Goal: Task Accomplishment & Management: Manage account settings

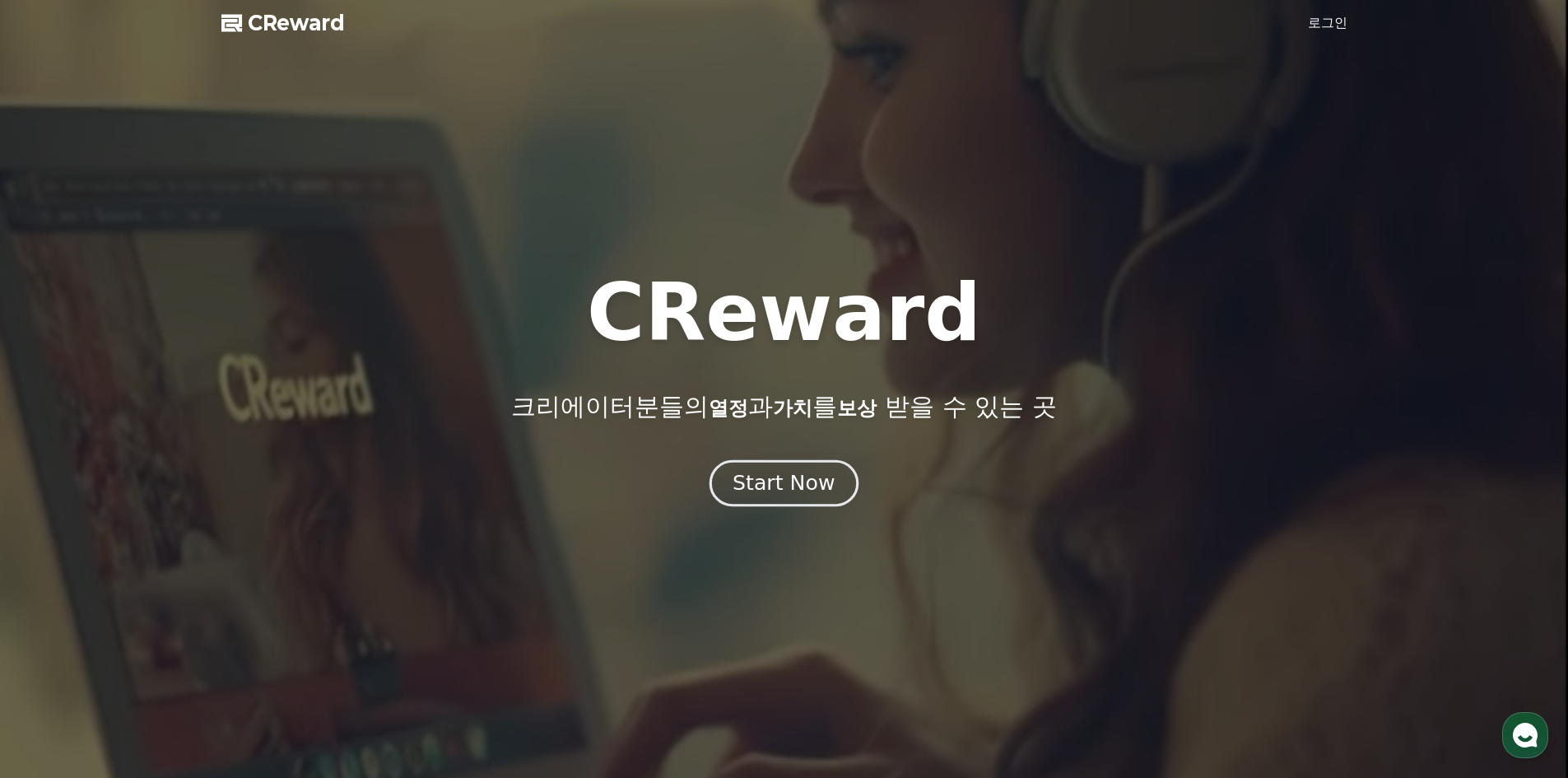
drag, startPoint x: 0, startPoint y: 0, endPoint x: 780, endPoint y: 485, distance: 918.5
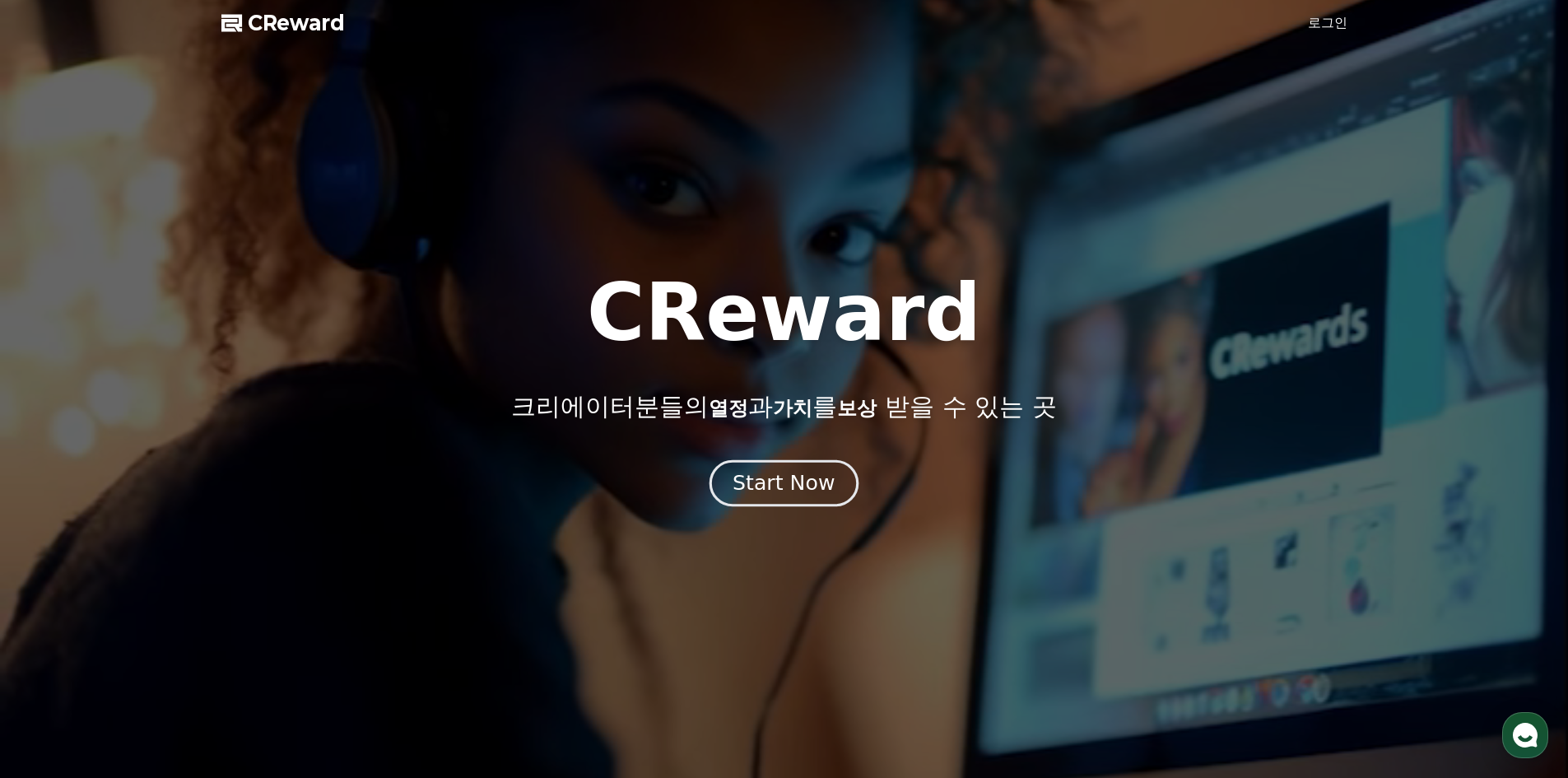
click at [780, 485] on div "Start Now" at bounding box center [784, 483] width 102 height 28
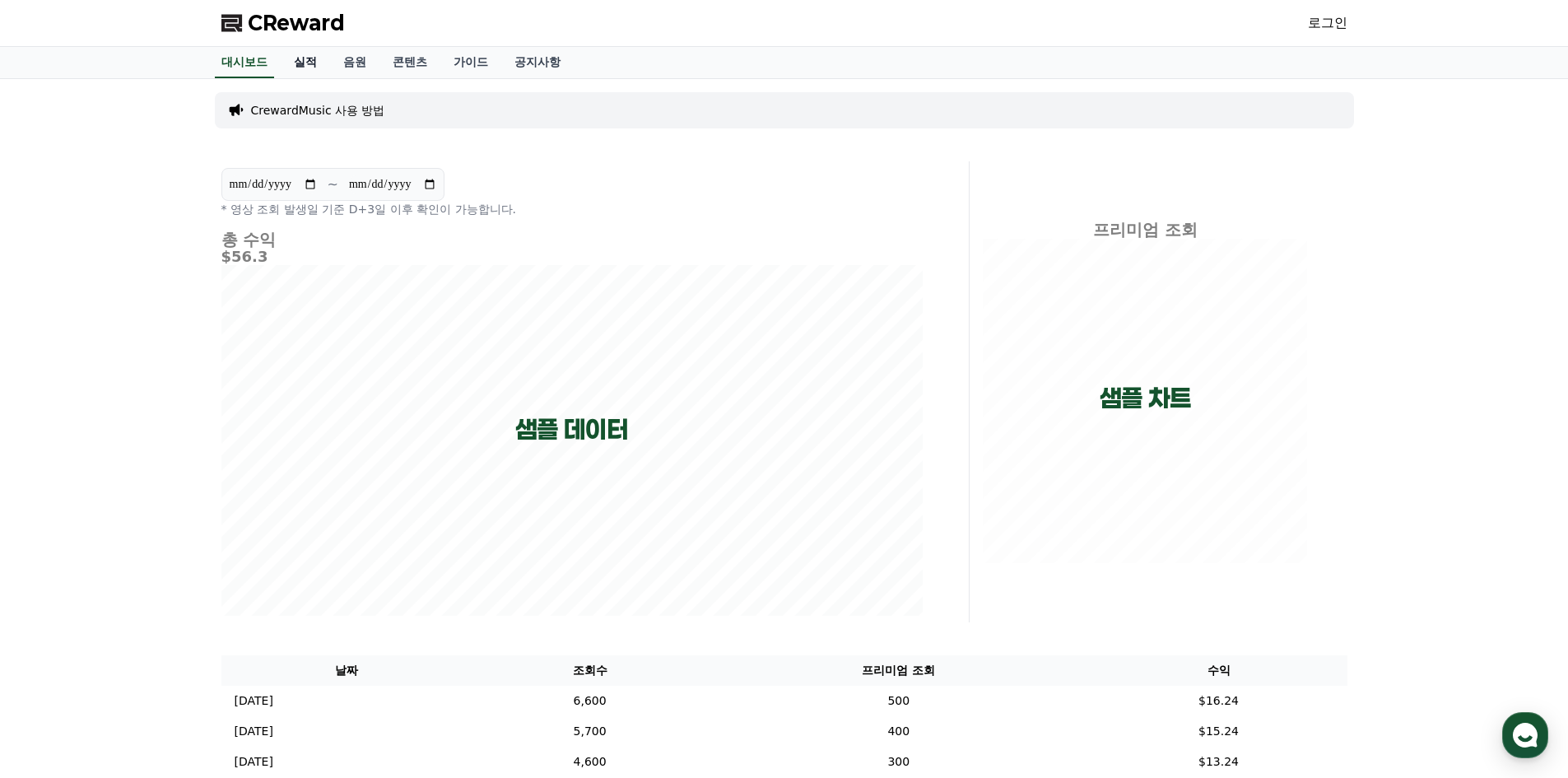
click at [311, 57] on link "실적" at bounding box center [305, 63] width 49 height 31
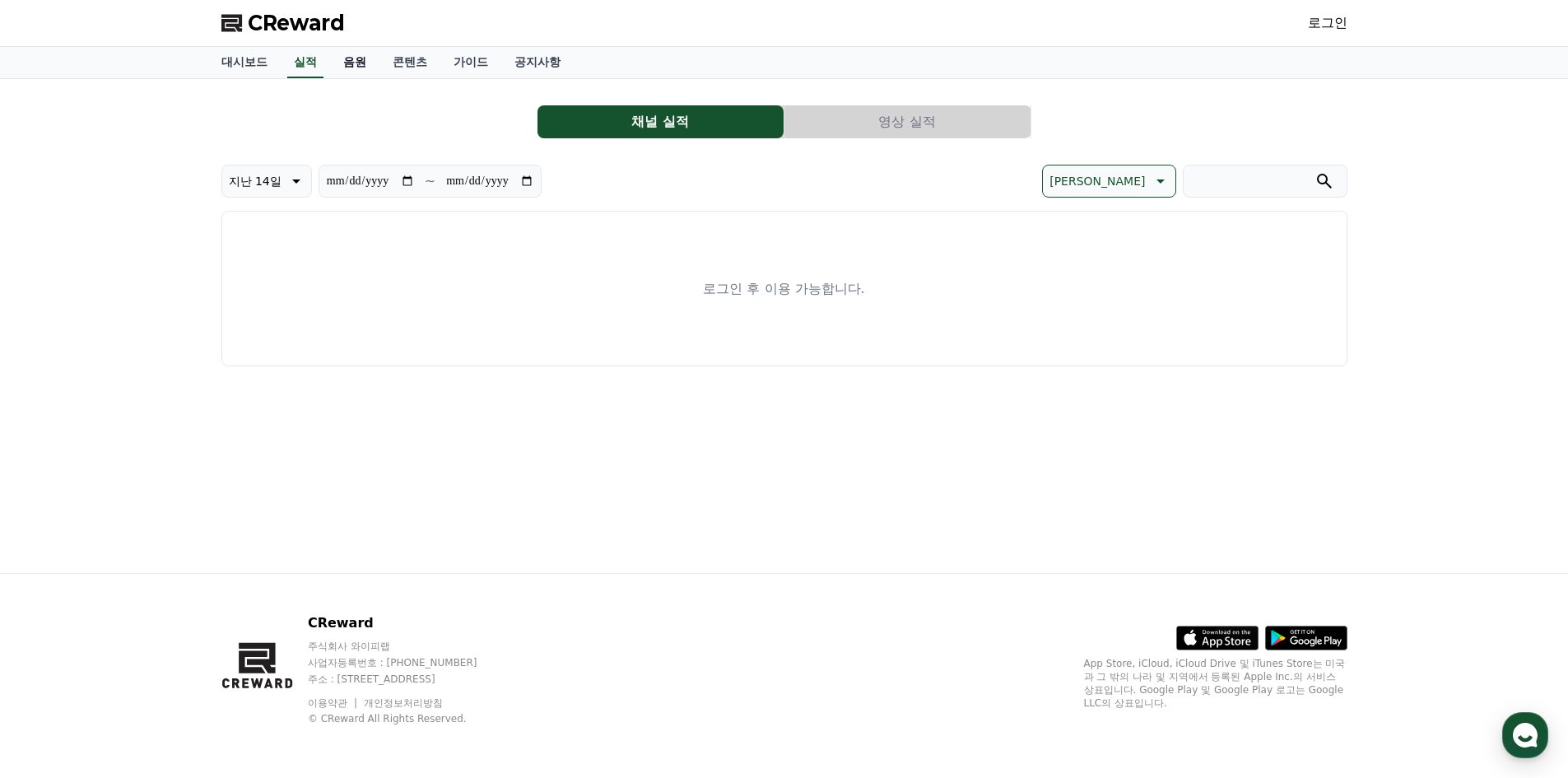
click at [360, 56] on link "음원" at bounding box center [355, 63] width 49 height 31
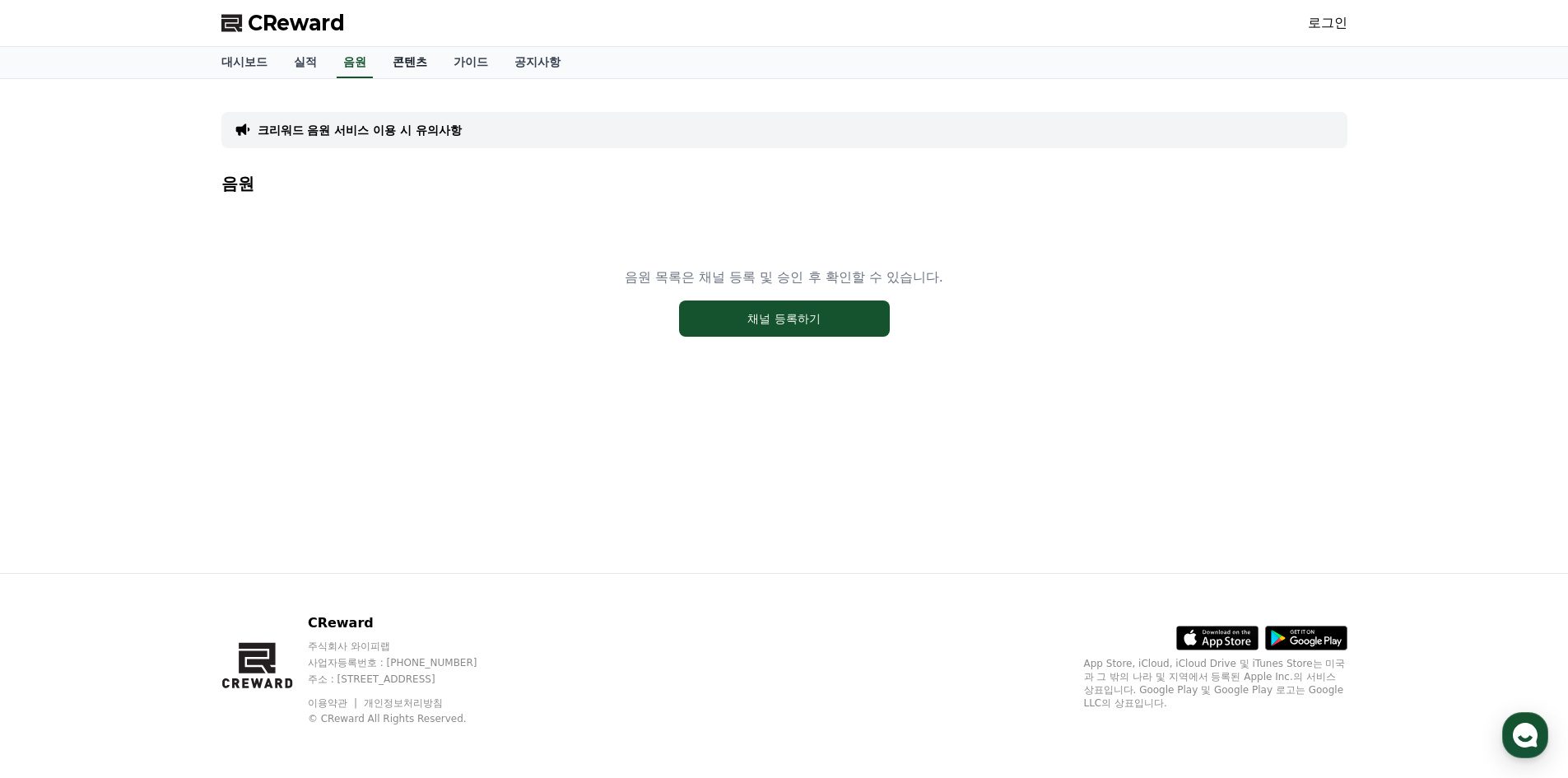
click at [417, 59] on link "콘텐츠" at bounding box center [410, 63] width 61 height 31
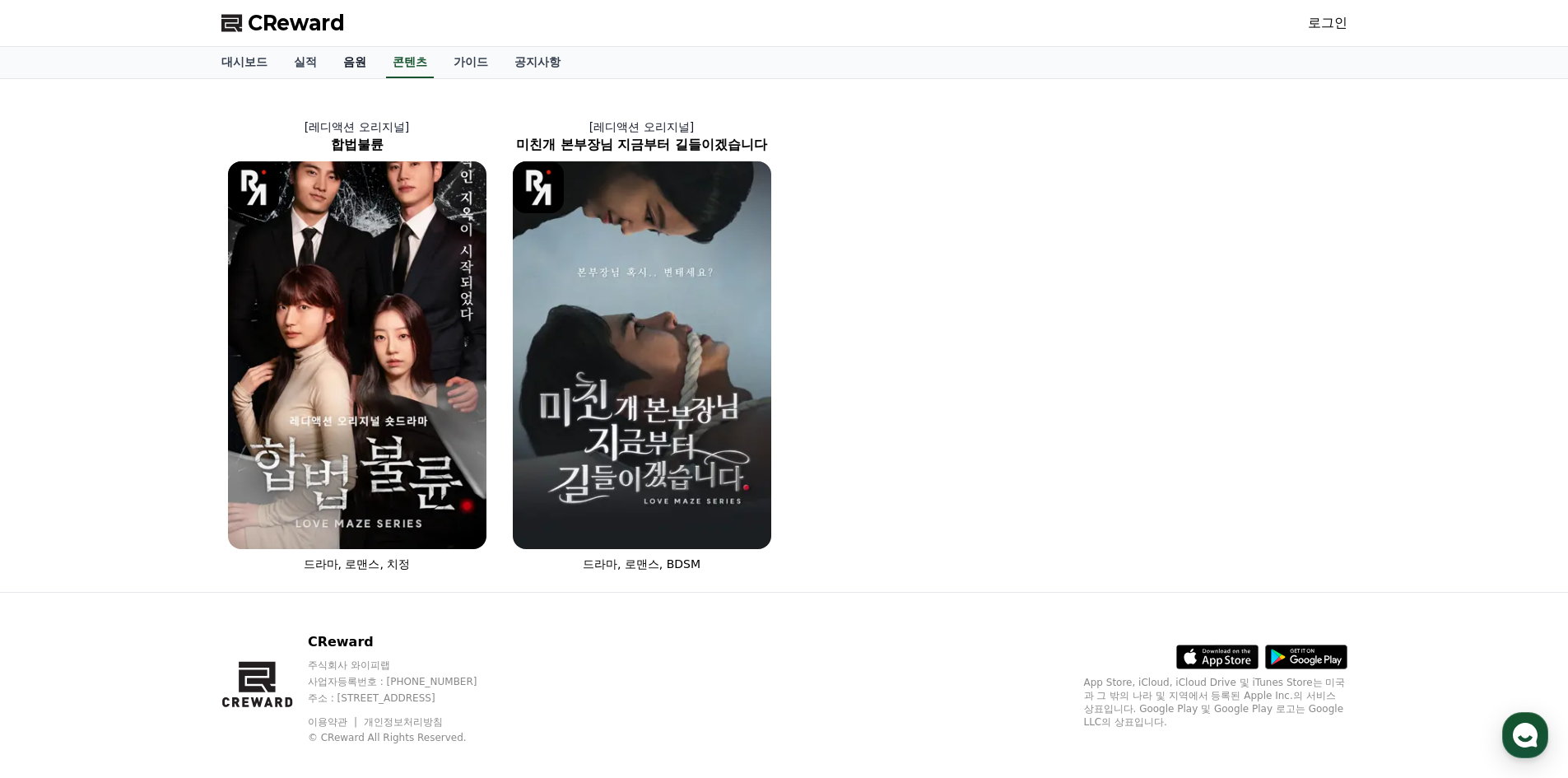
click at [375, 62] on link "음원" at bounding box center [355, 63] width 49 height 31
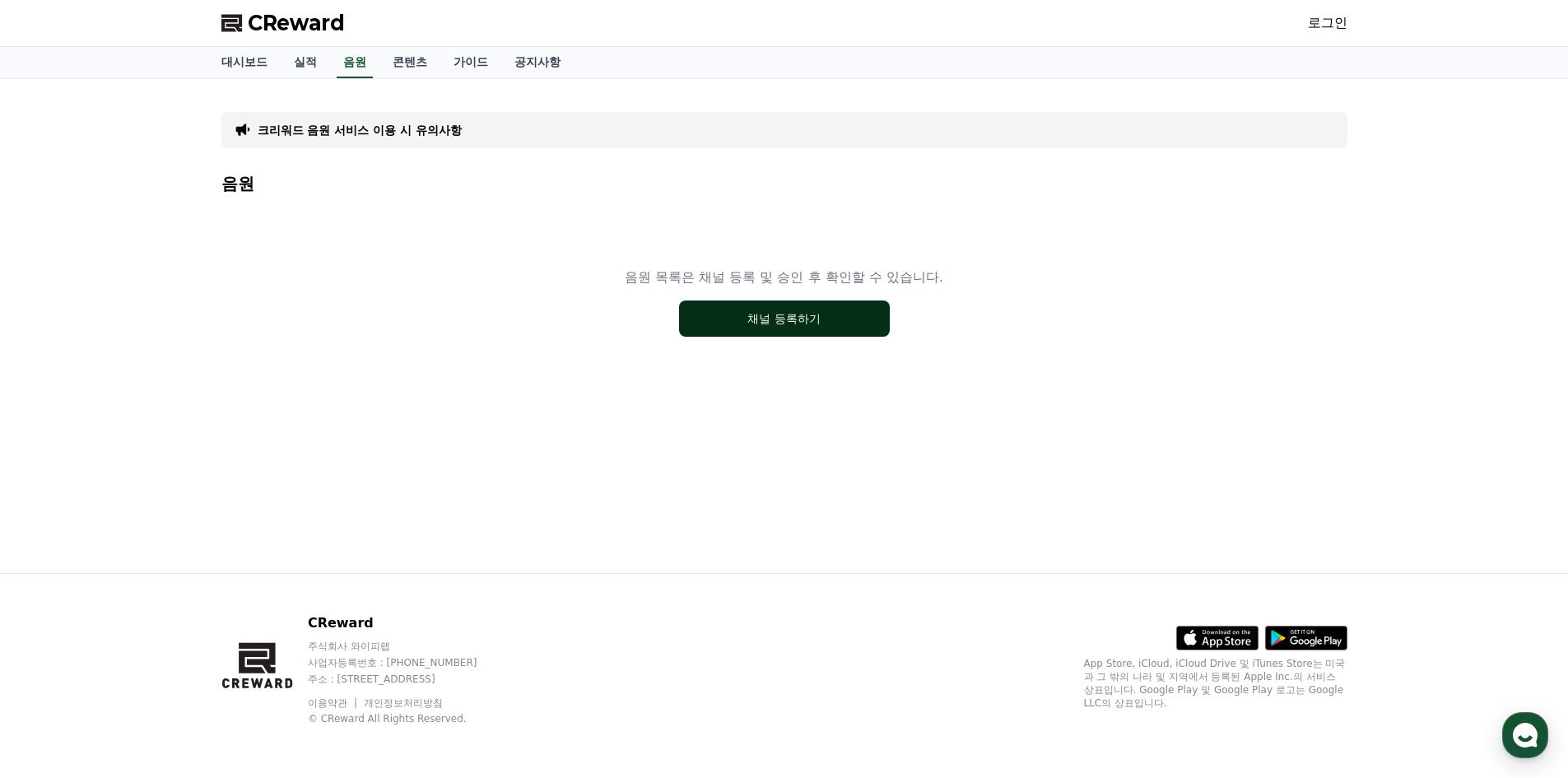
click at [735, 320] on button "채널 등록하기" at bounding box center [784, 318] width 211 height 36
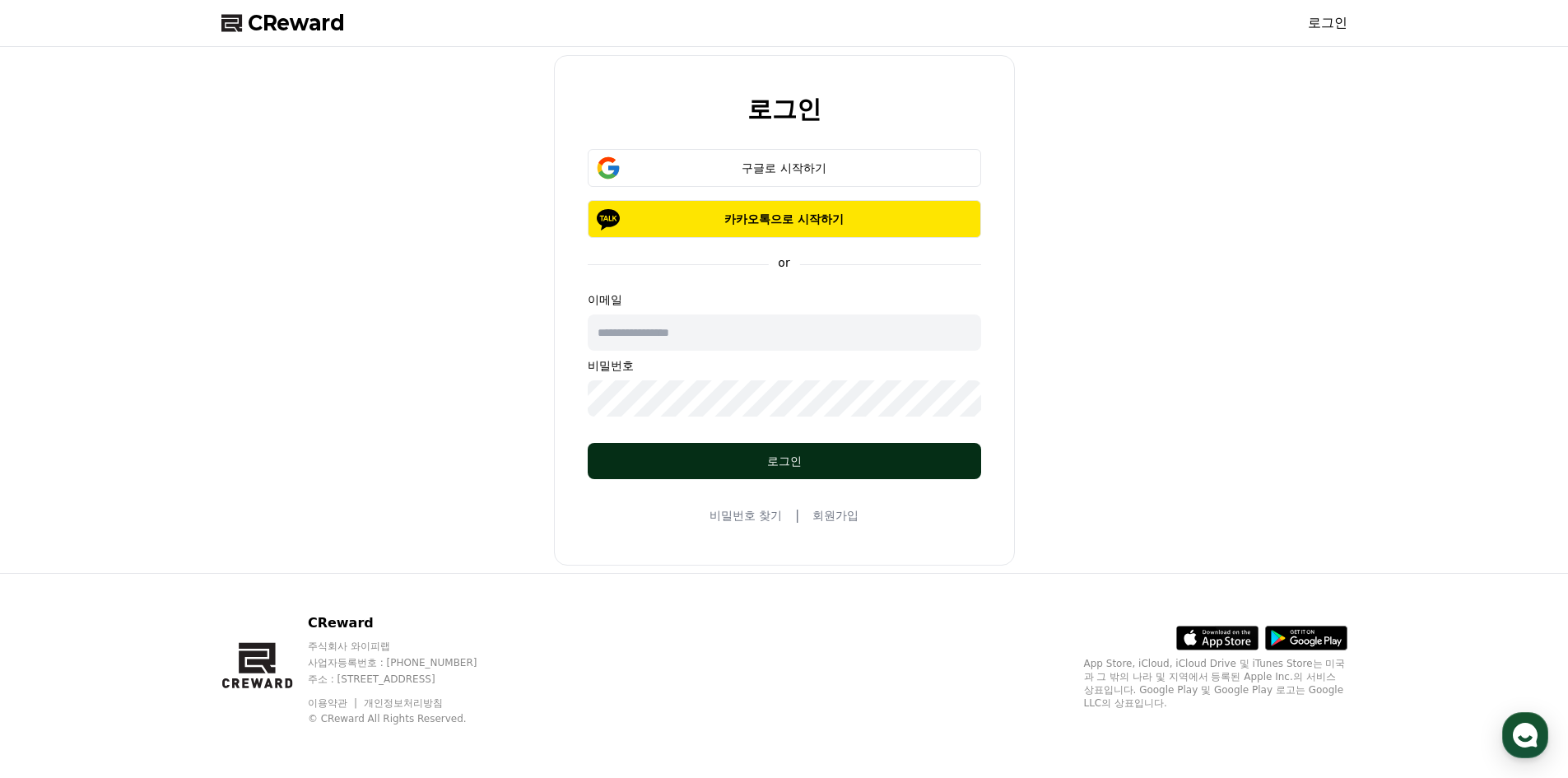
click at [773, 456] on div "로그인" at bounding box center [784, 461] width 327 height 17
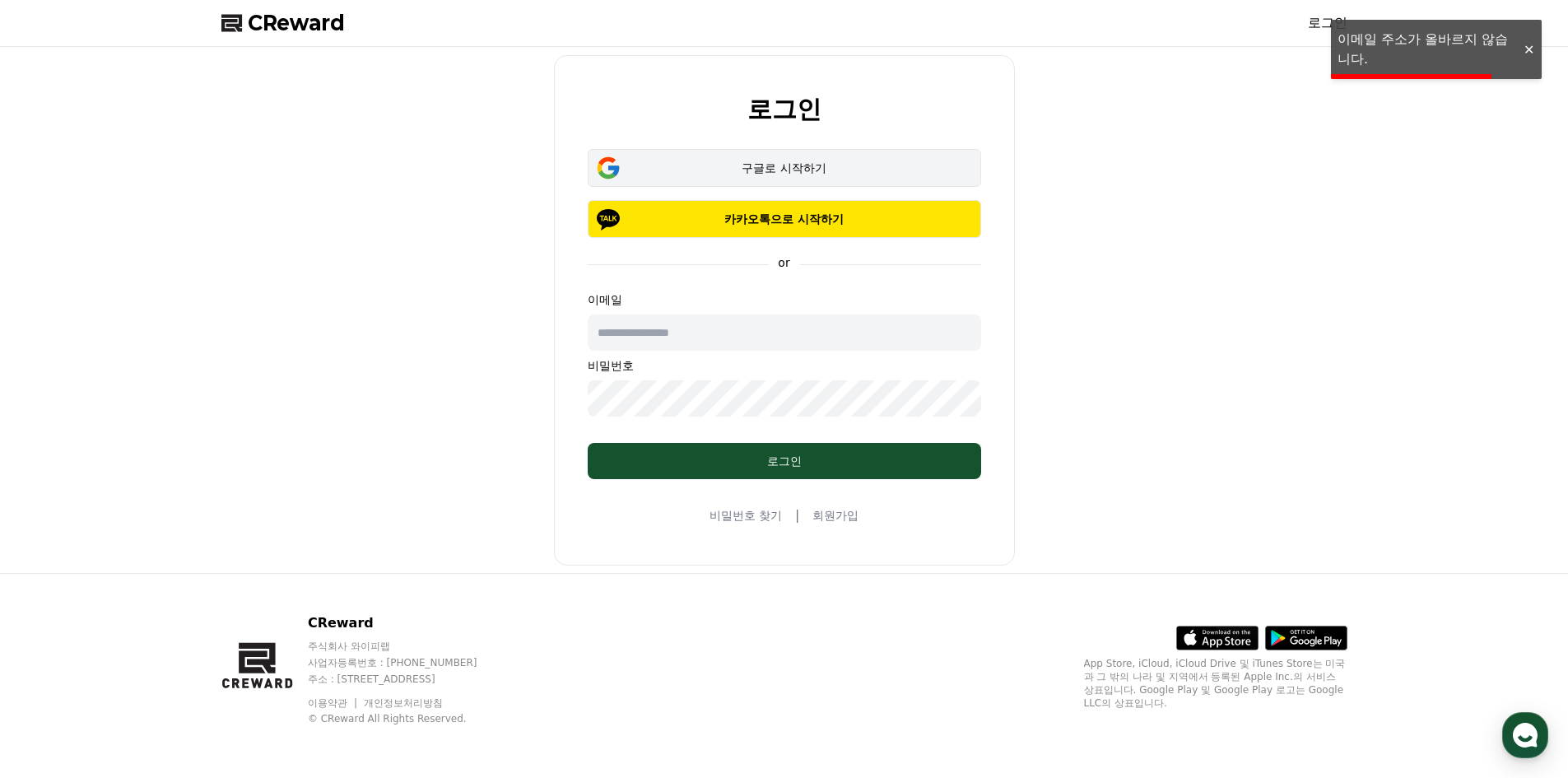
click at [793, 153] on button "구글로 시작하기" at bounding box center [784, 168] width 393 height 38
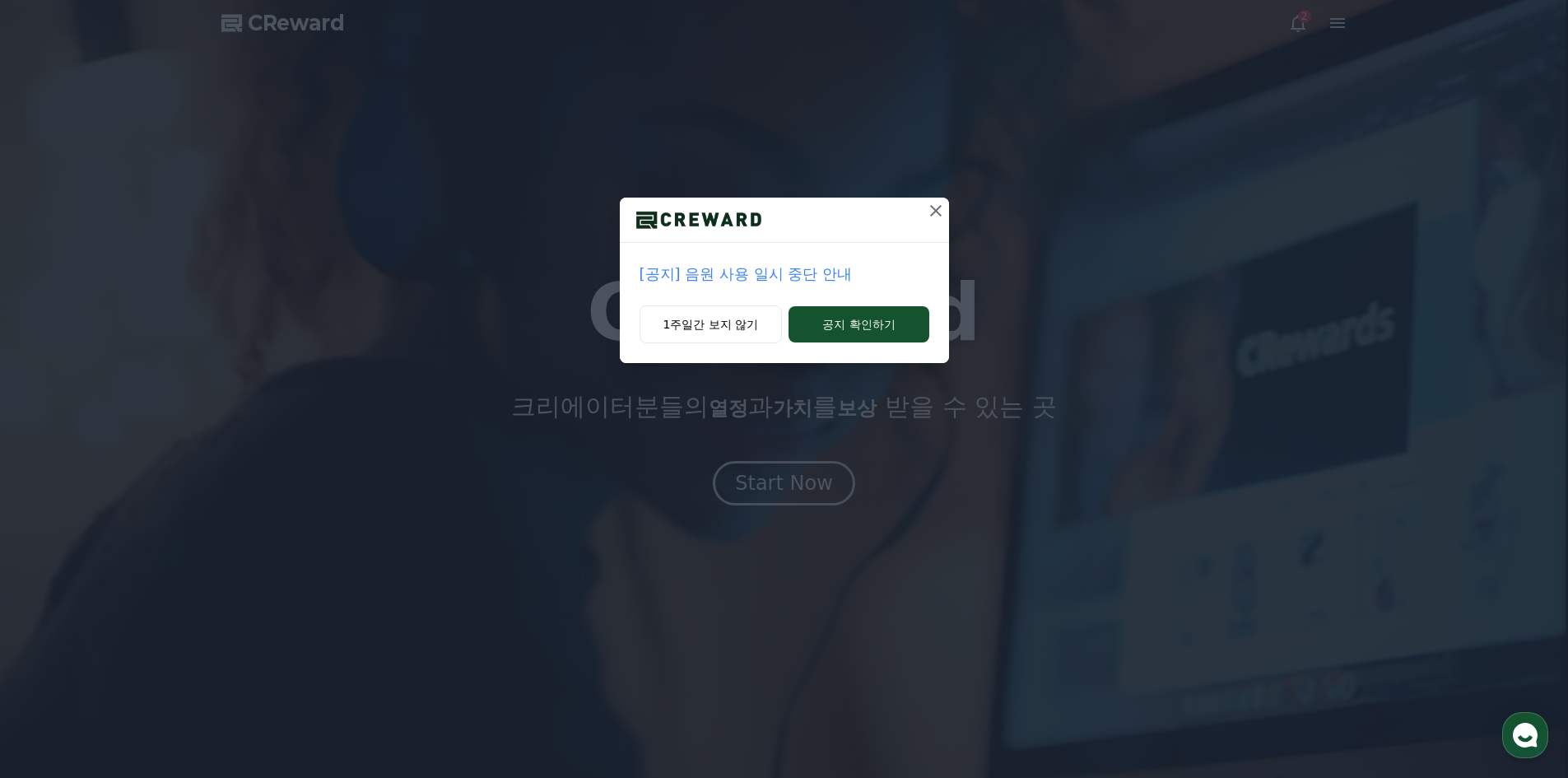
click at [942, 217] on icon at bounding box center [936, 211] width 20 height 20
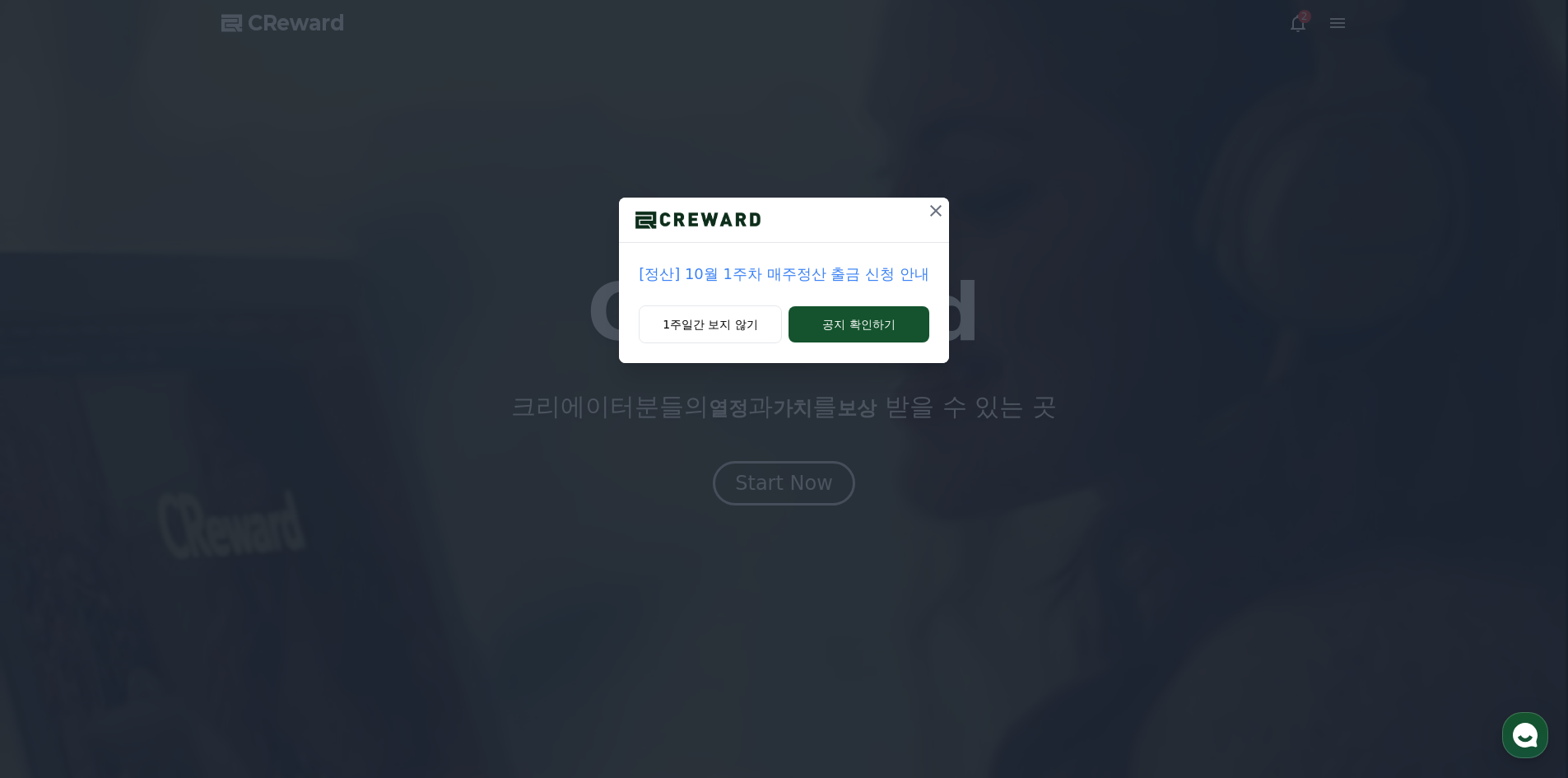
click at [942, 217] on icon at bounding box center [936, 211] width 20 height 20
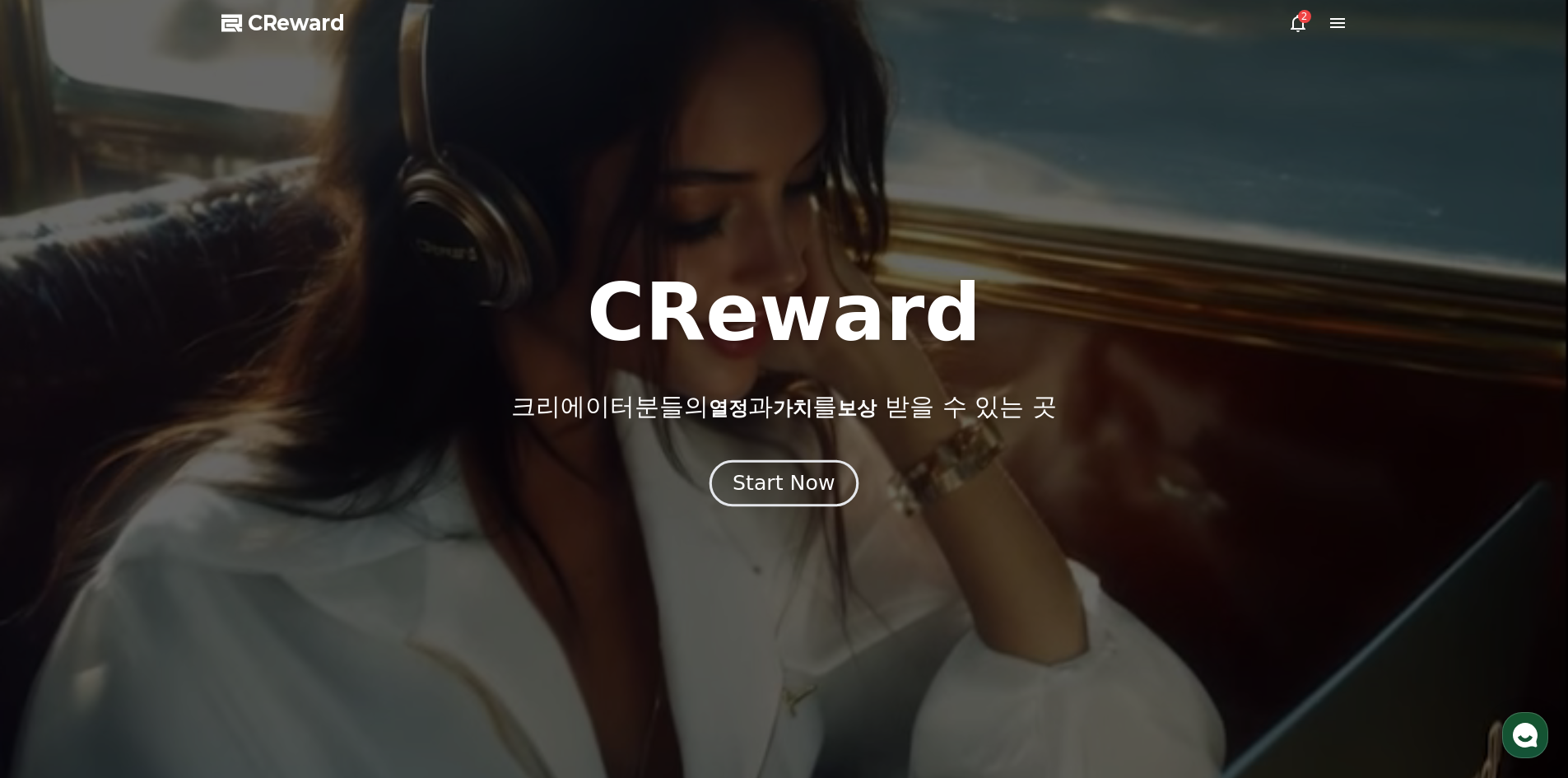
click at [779, 484] on div "Start Now" at bounding box center [784, 483] width 102 height 28
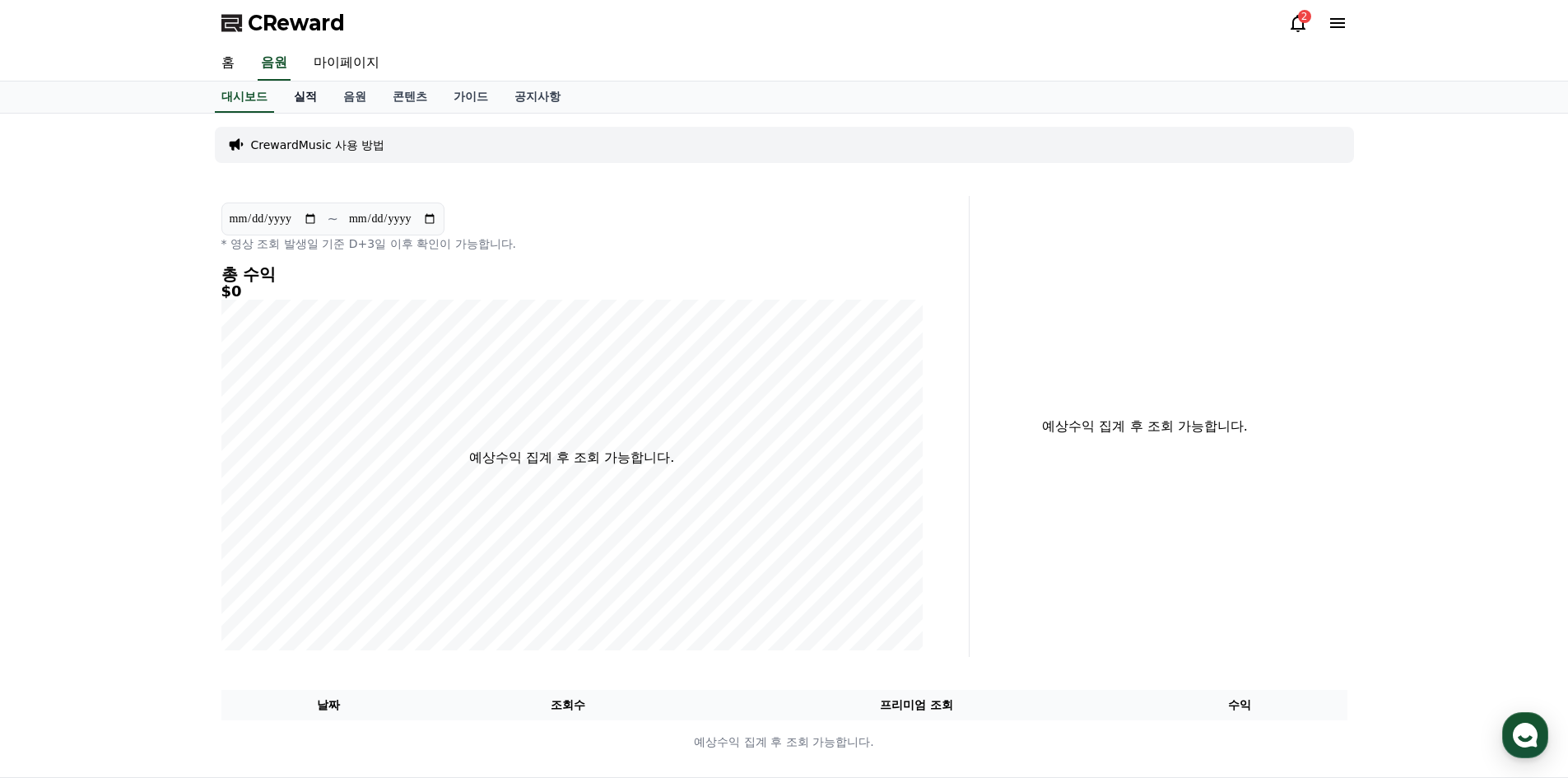
click at [306, 104] on link "실적" at bounding box center [305, 97] width 49 height 31
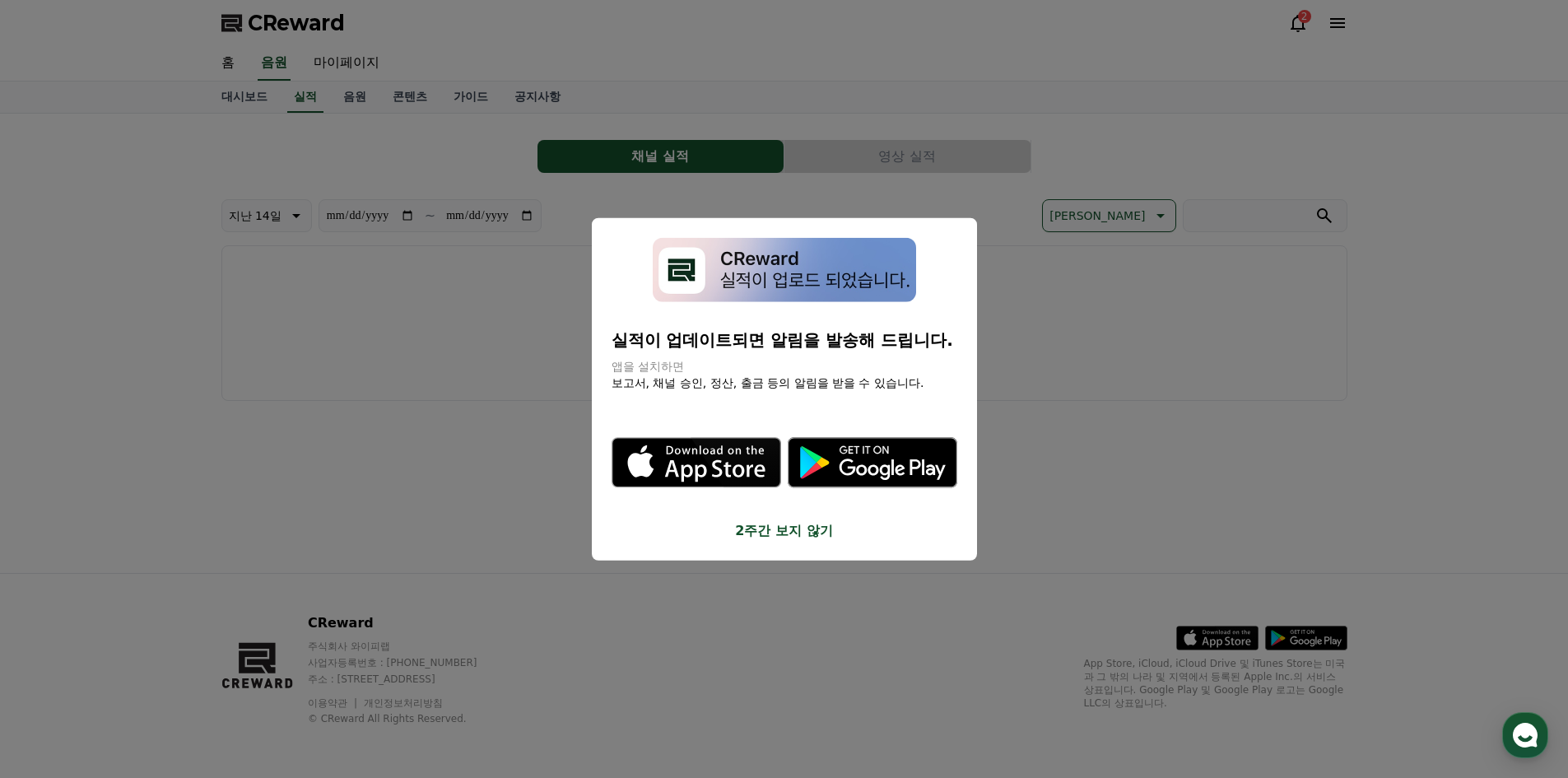
click at [1019, 555] on button "close modal" at bounding box center [784, 389] width 1568 height 778
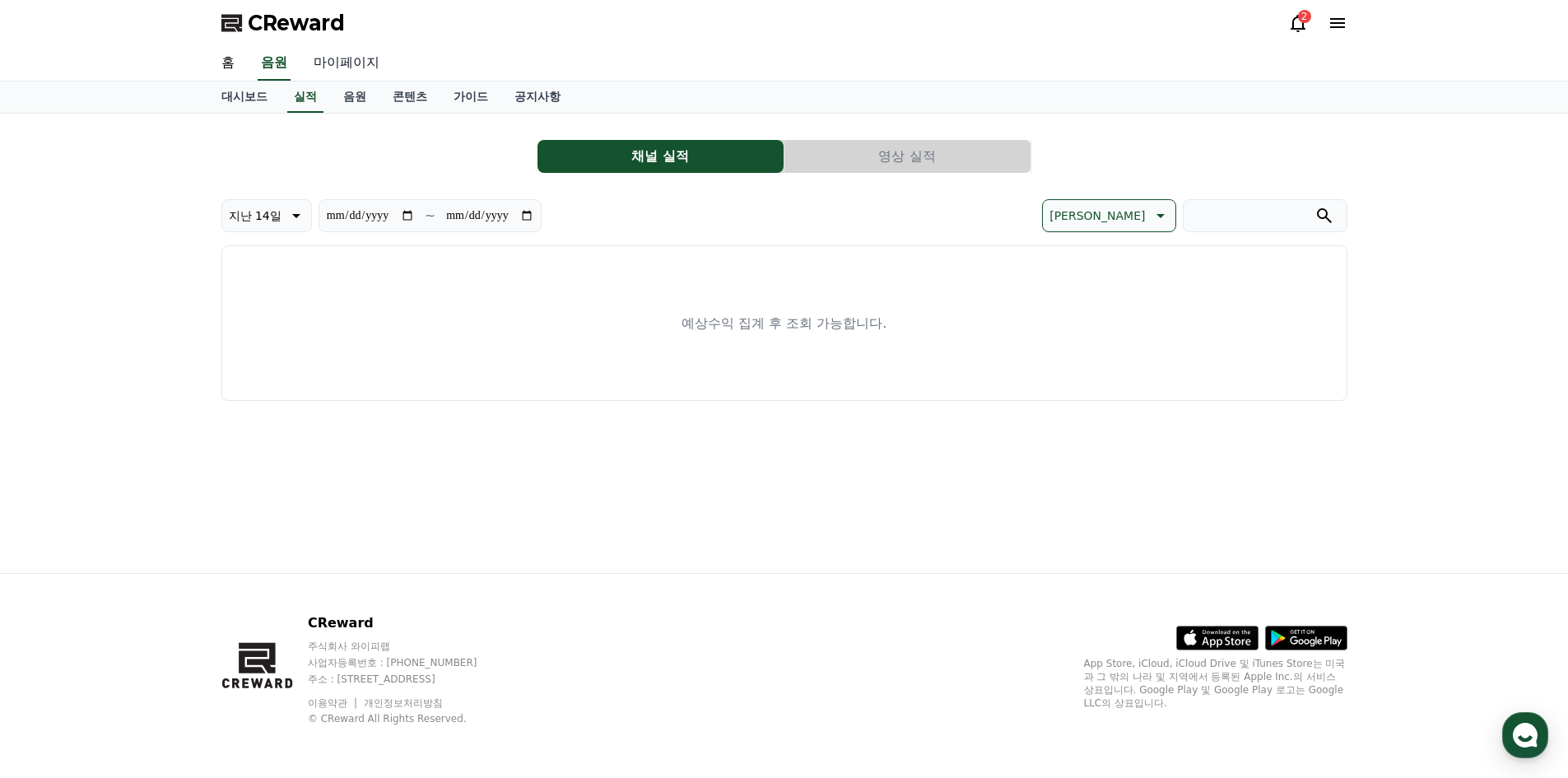
click at [369, 57] on link "마이페이지" at bounding box center [346, 64] width 92 height 35
select select "**********"
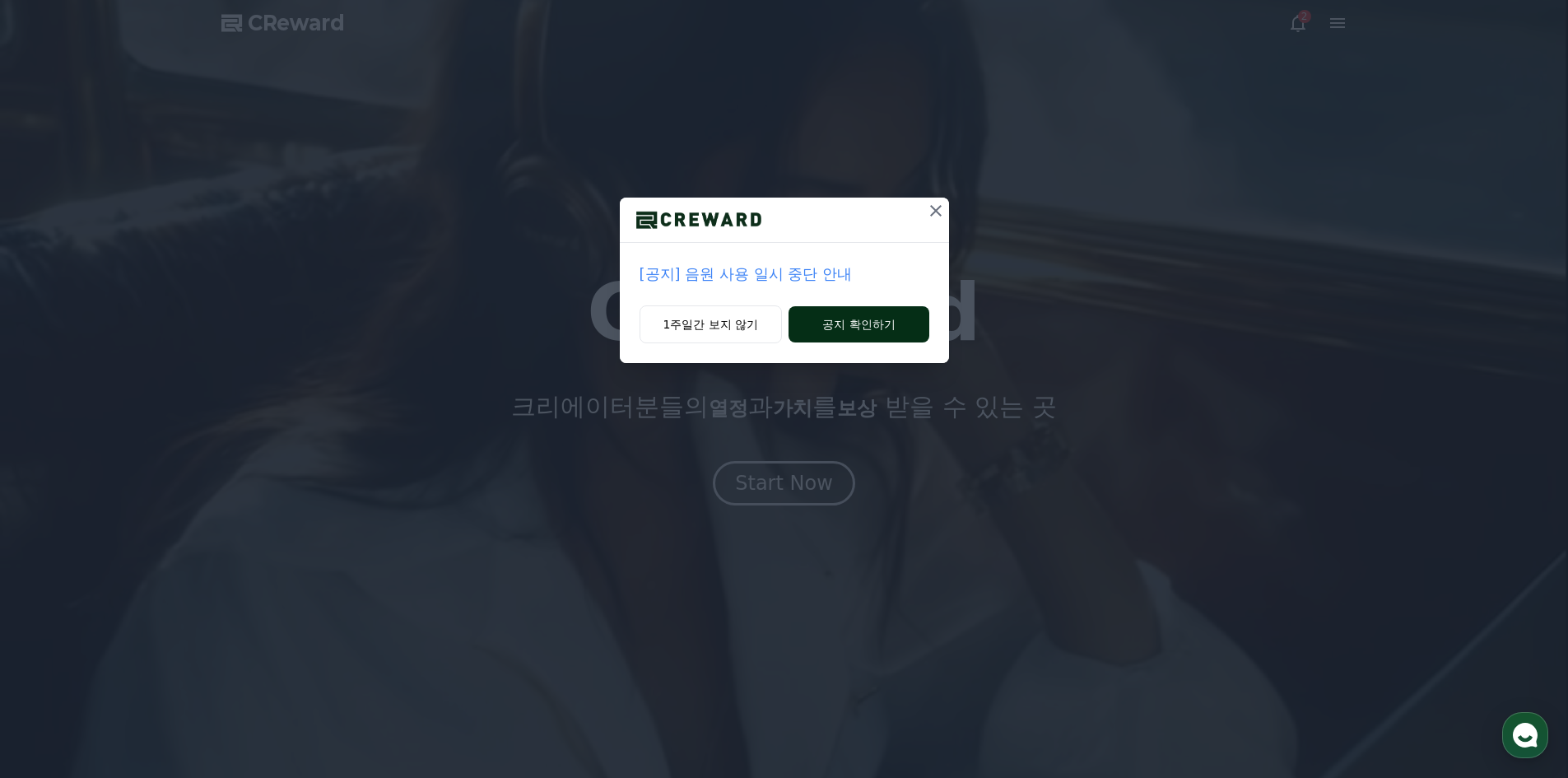
click at [847, 337] on button "공지 확인하기" at bounding box center [859, 324] width 140 height 36
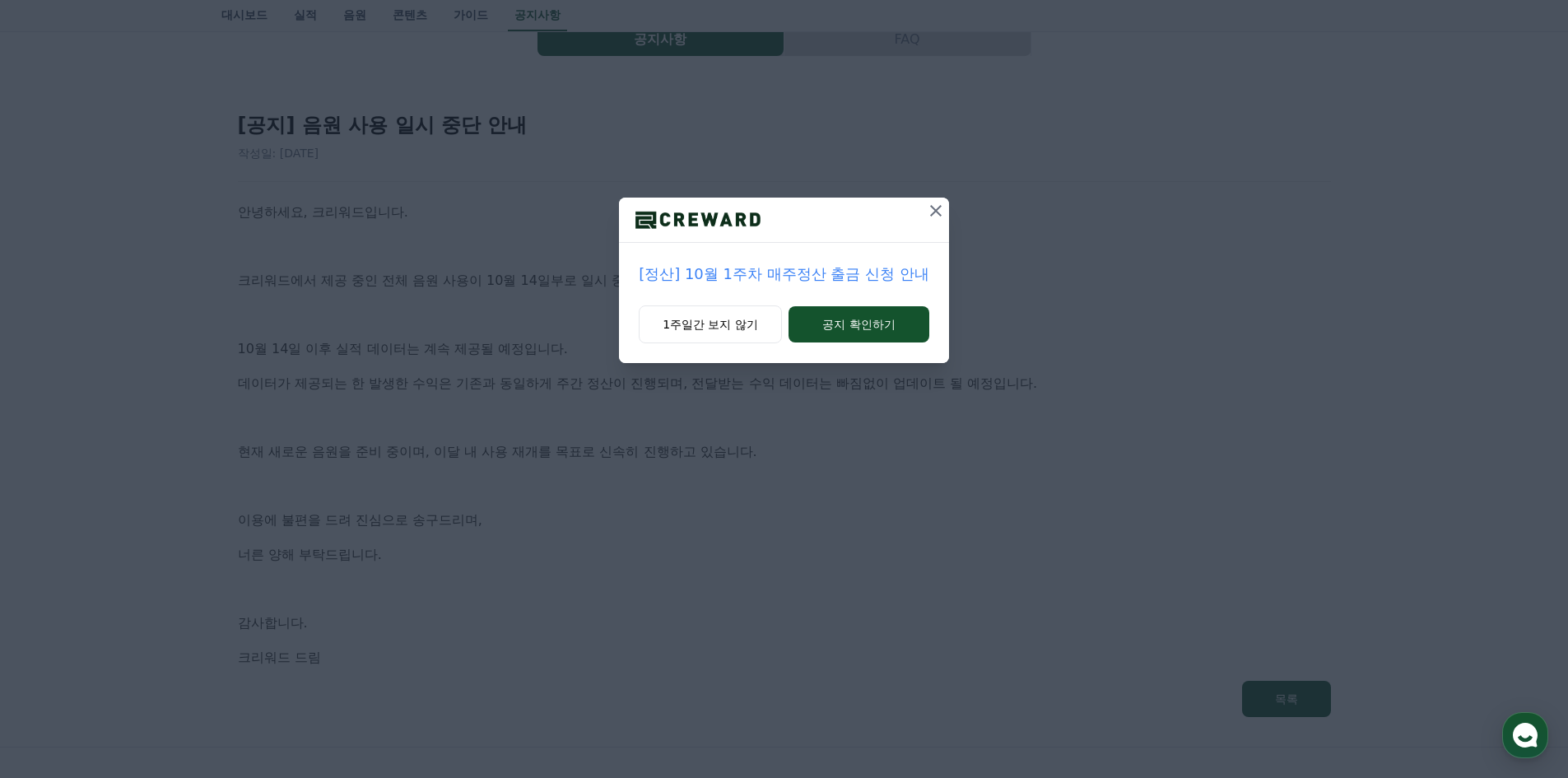
scroll to position [290, 0]
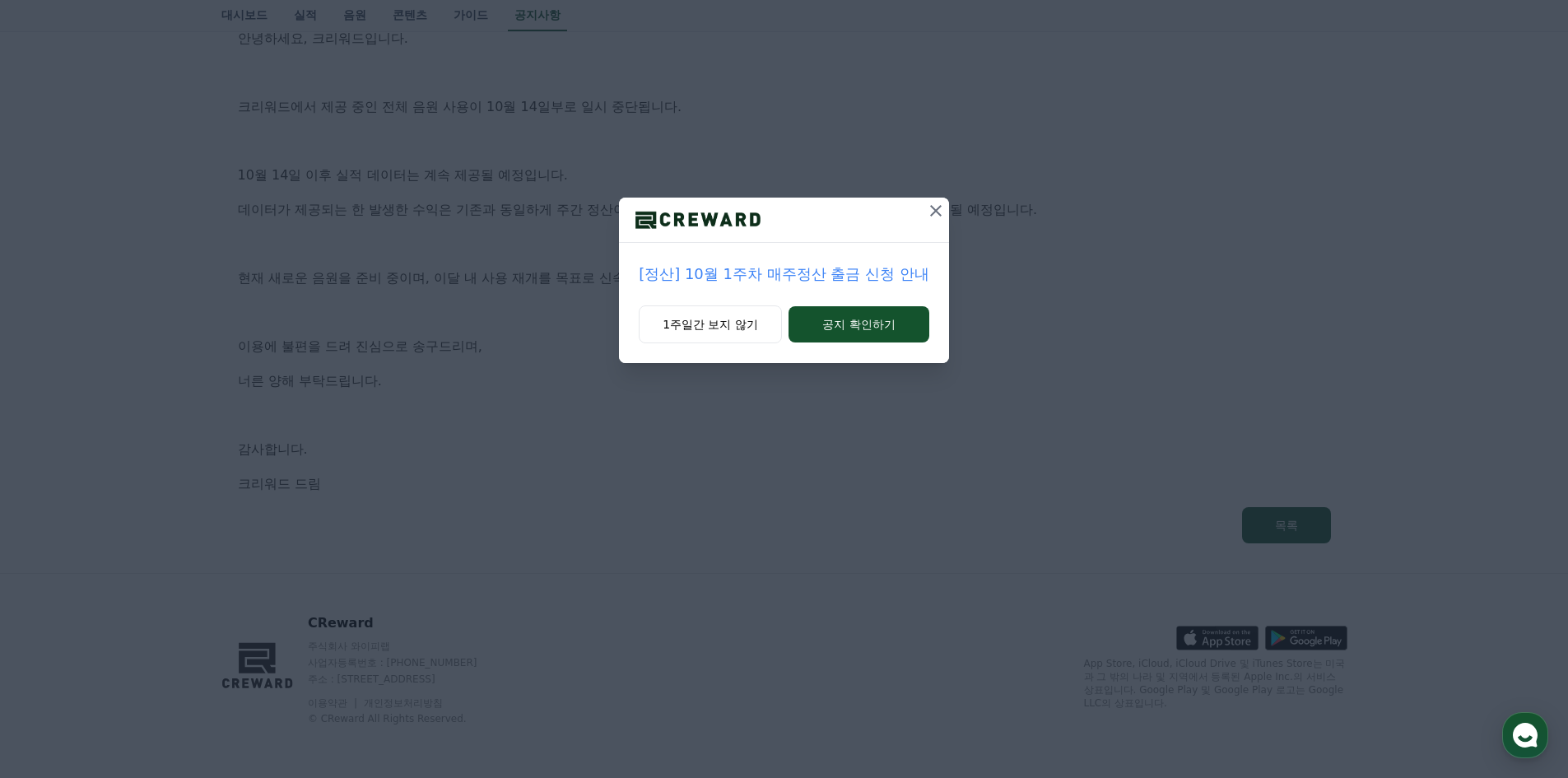
click at [939, 210] on icon at bounding box center [936, 211] width 20 height 20
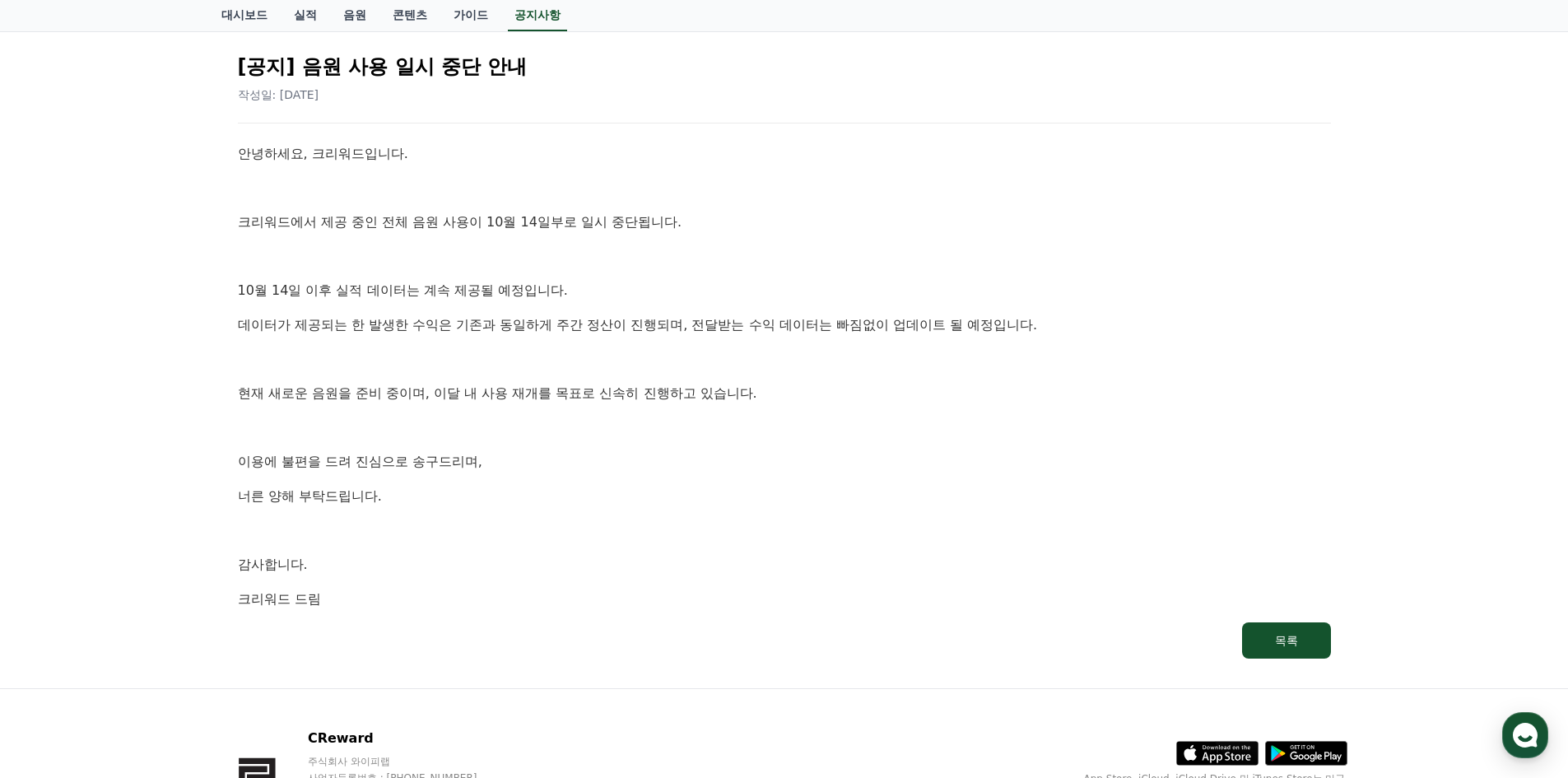
scroll to position [0, 0]
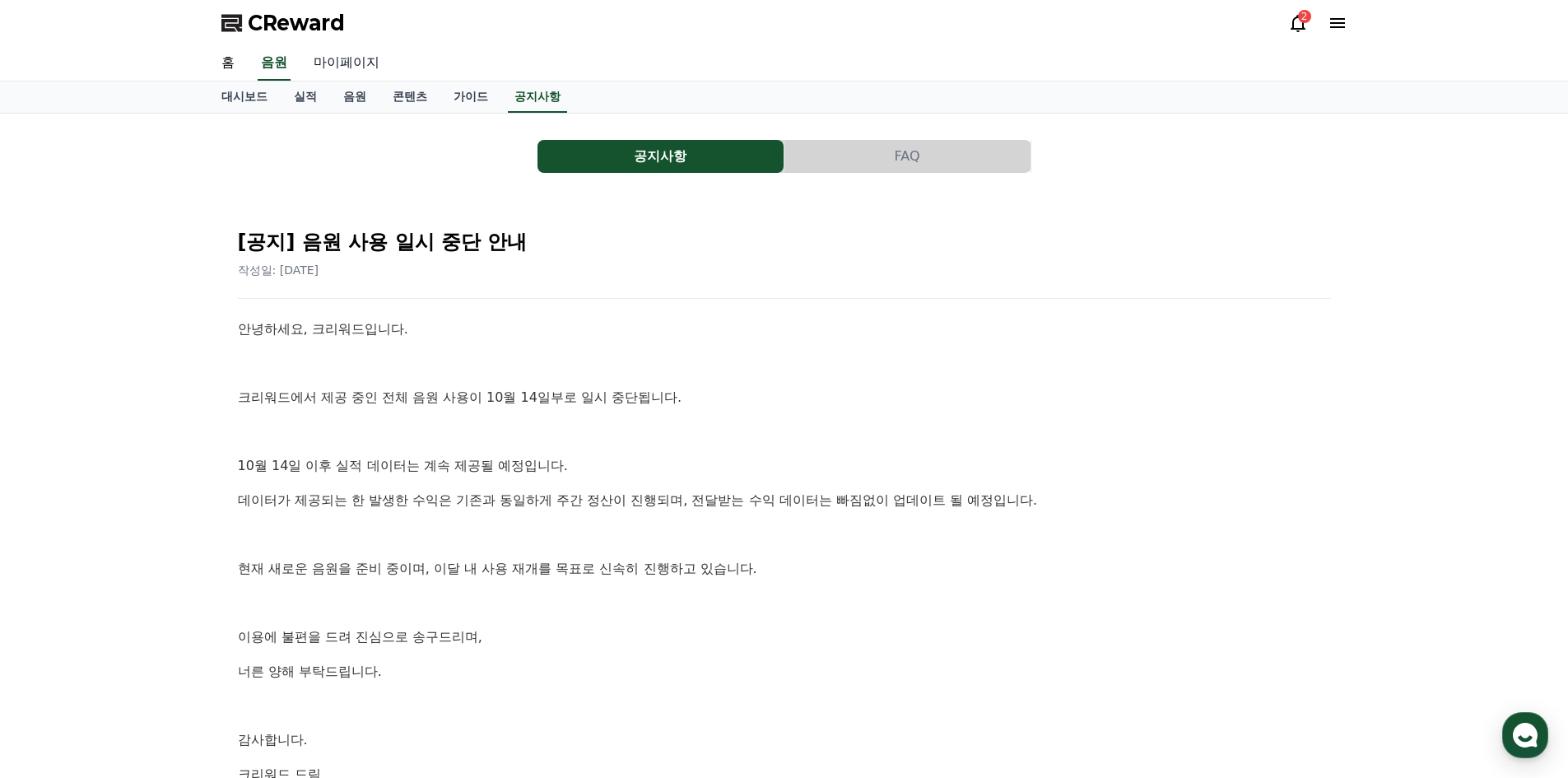
click at [339, 60] on link "마이페이지" at bounding box center [346, 64] width 92 height 35
select select "**********"
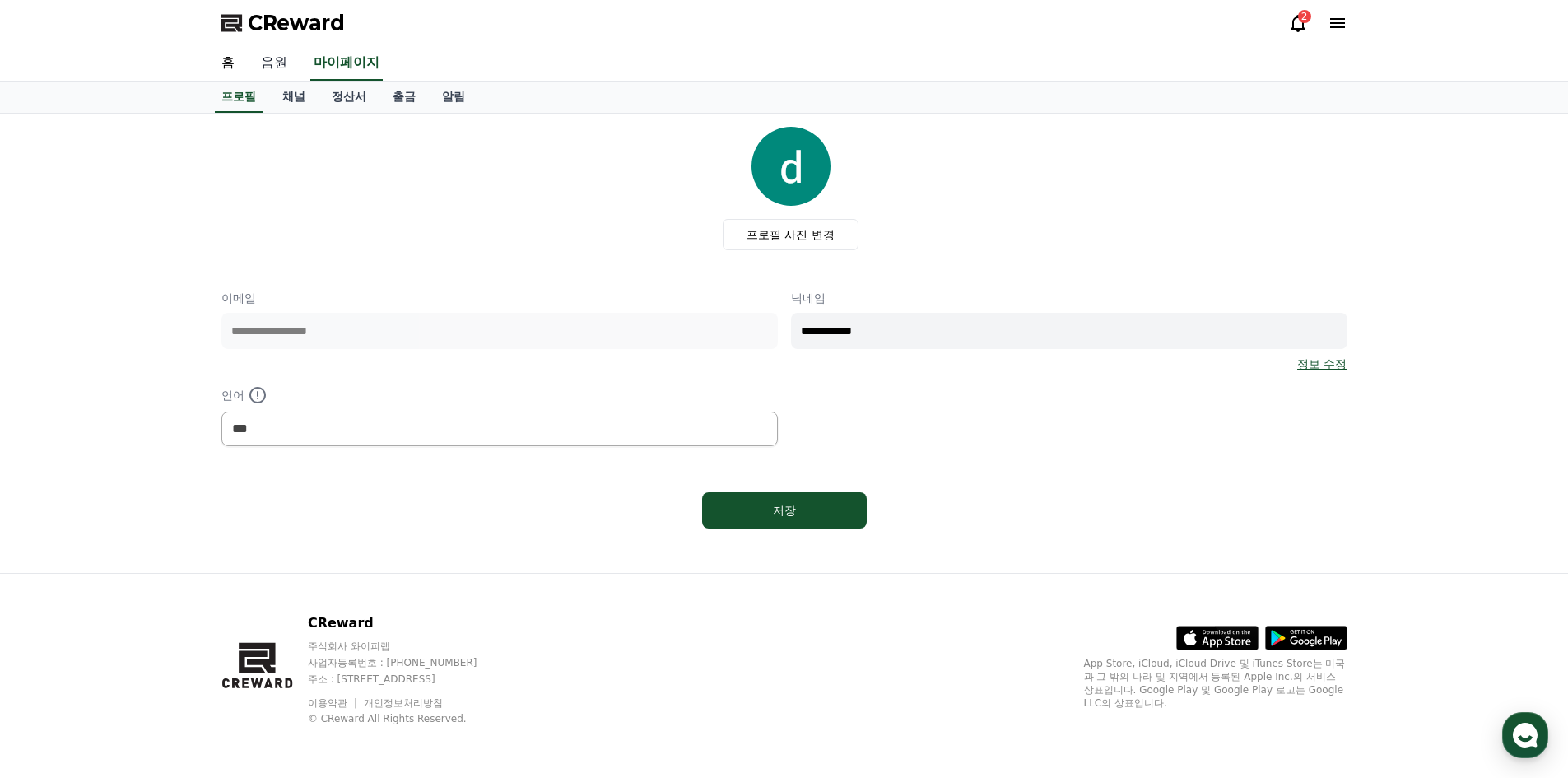
click at [270, 68] on link "음원" at bounding box center [274, 64] width 53 height 35
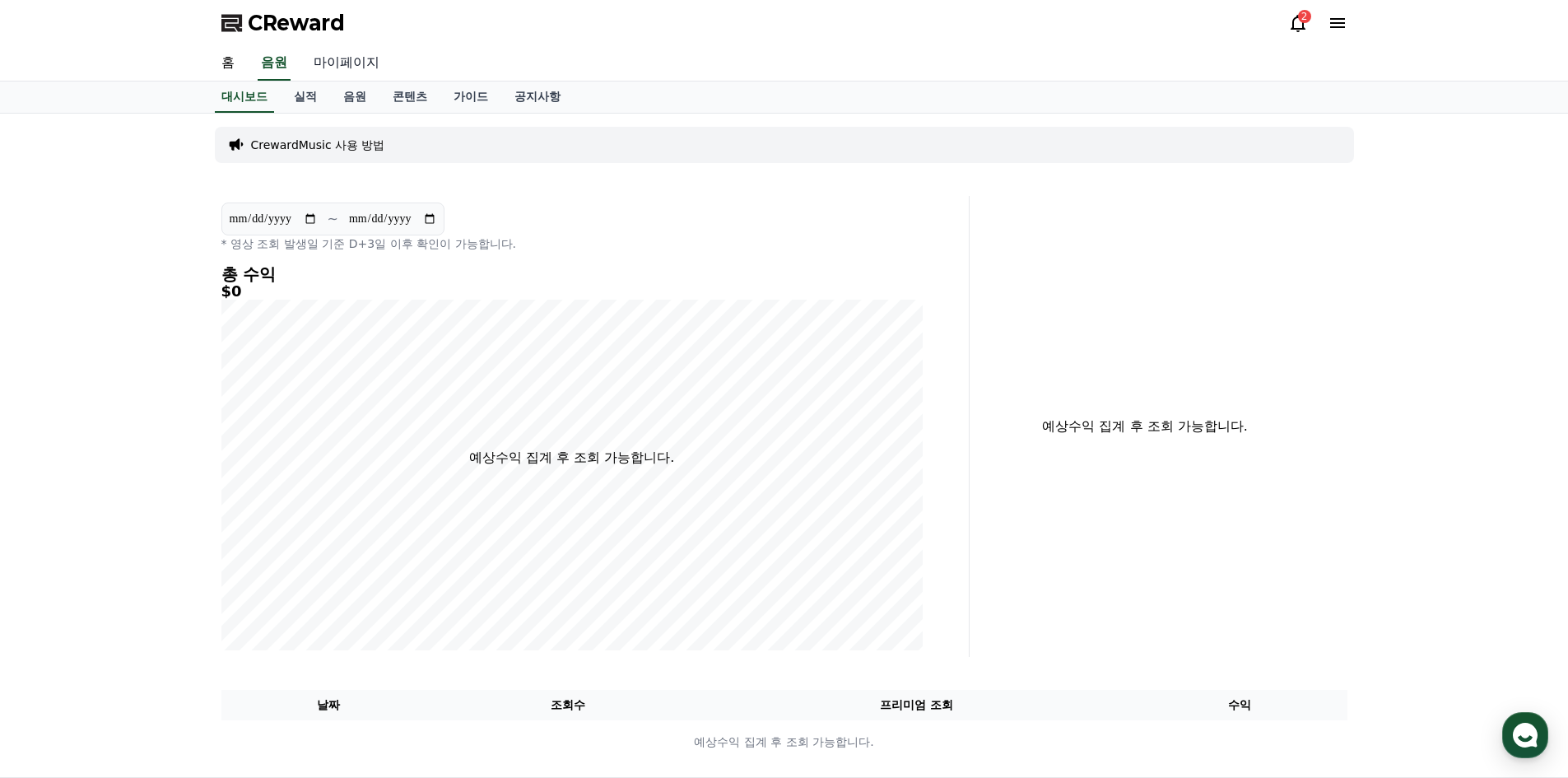
click at [383, 62] on link "마이페이지" at bounding box center [346, 64] width 92 height 35
select select "**********"
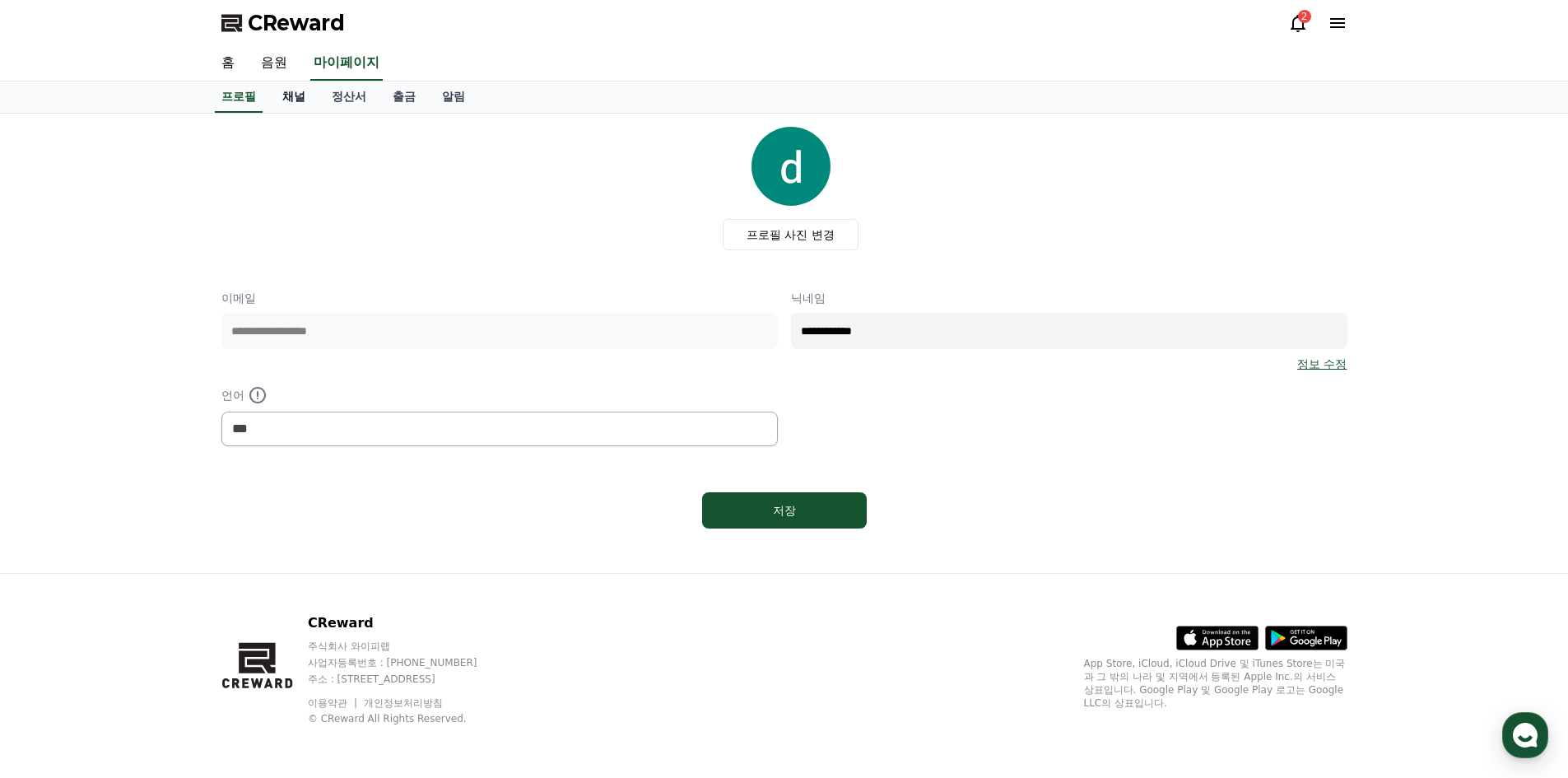
click at [298, 97] on link "채널" at bounding box center [294, 97] width 49 height 31
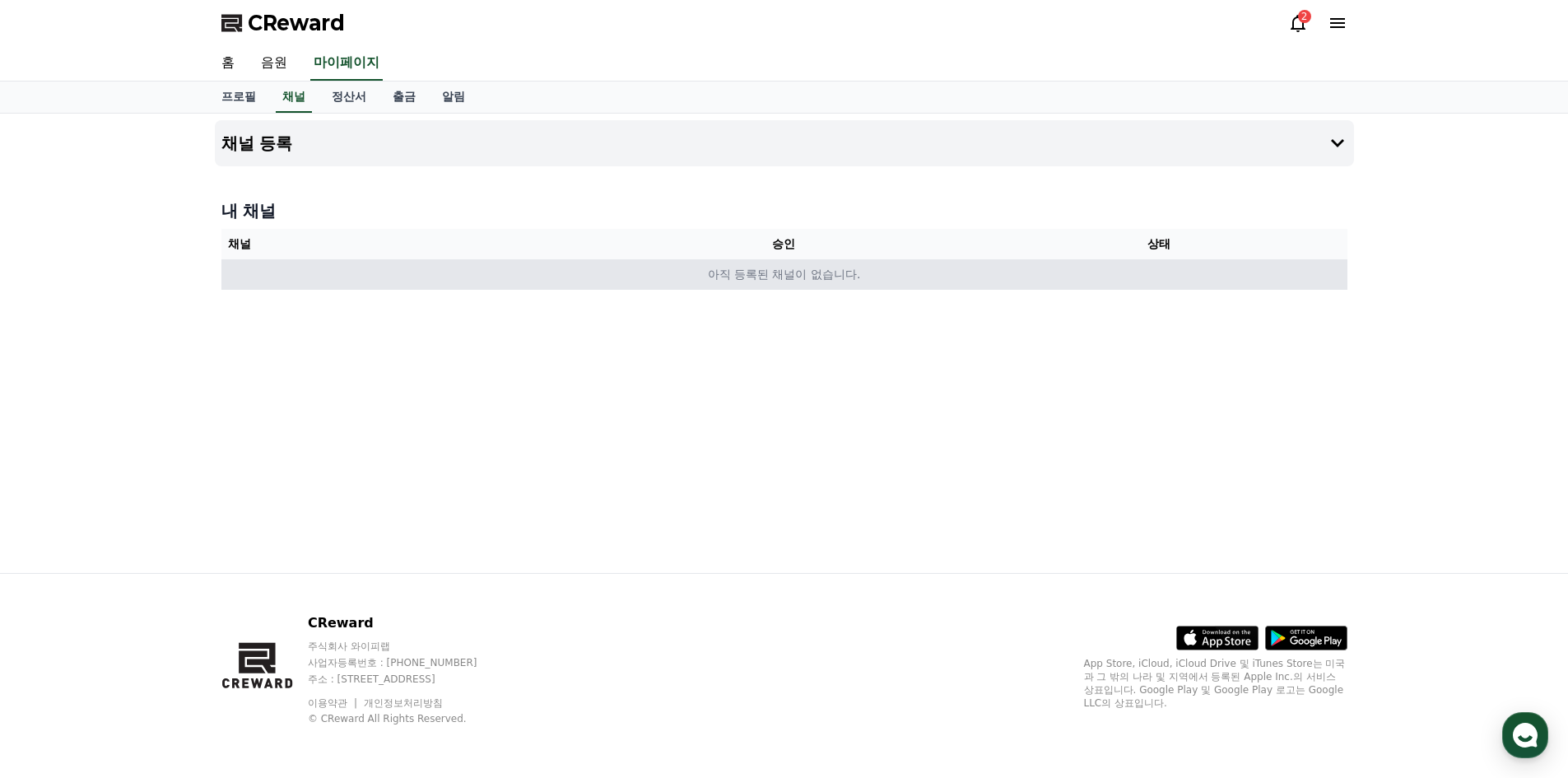
click at [779, 281] on td "아직 등록된 채널이 없습니다." at bounding box center [784, 274] width 1126 height 31
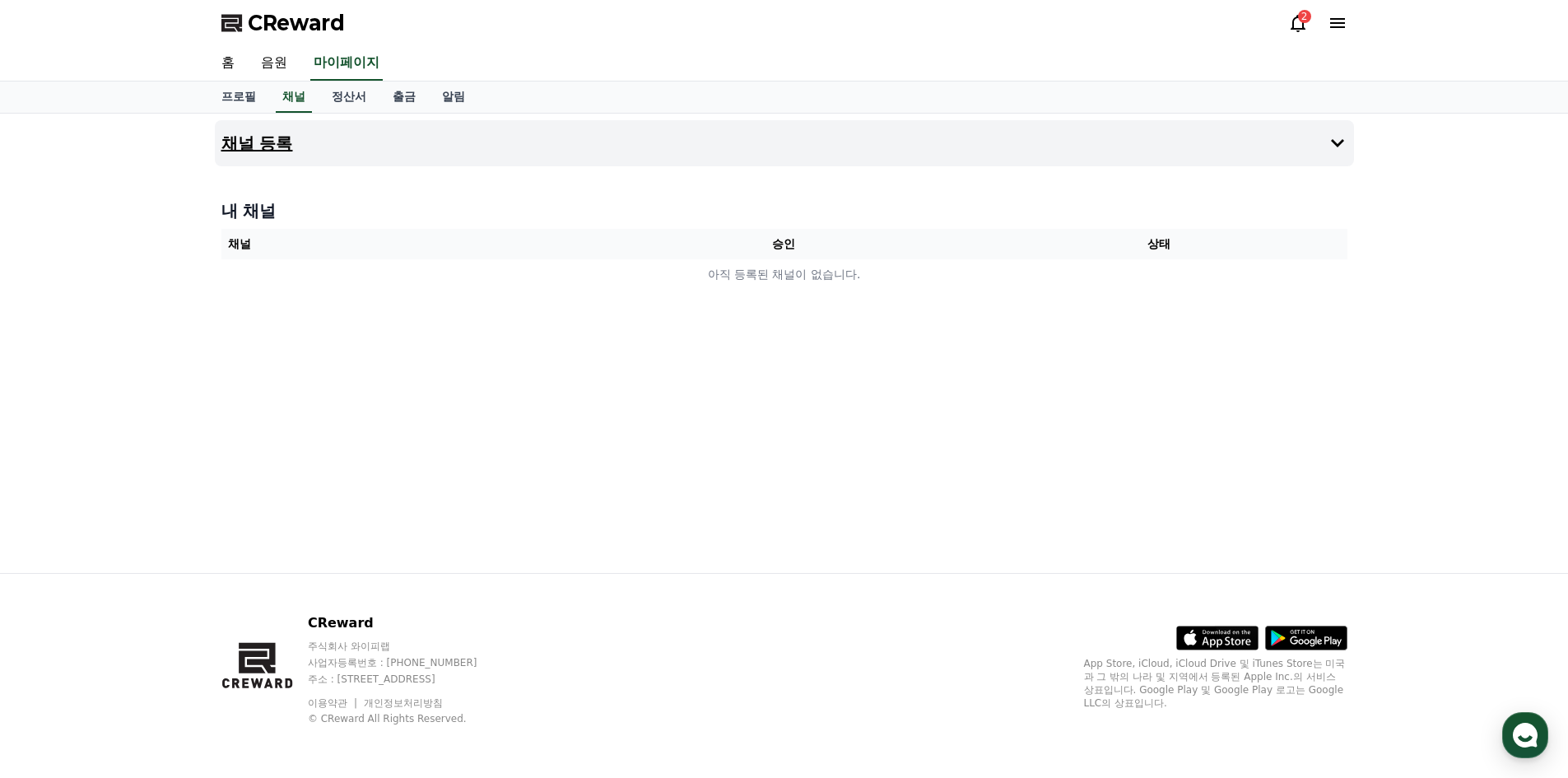
click at [1341, 149] on icon at bounding box center [1338, 144] width 20 height 20
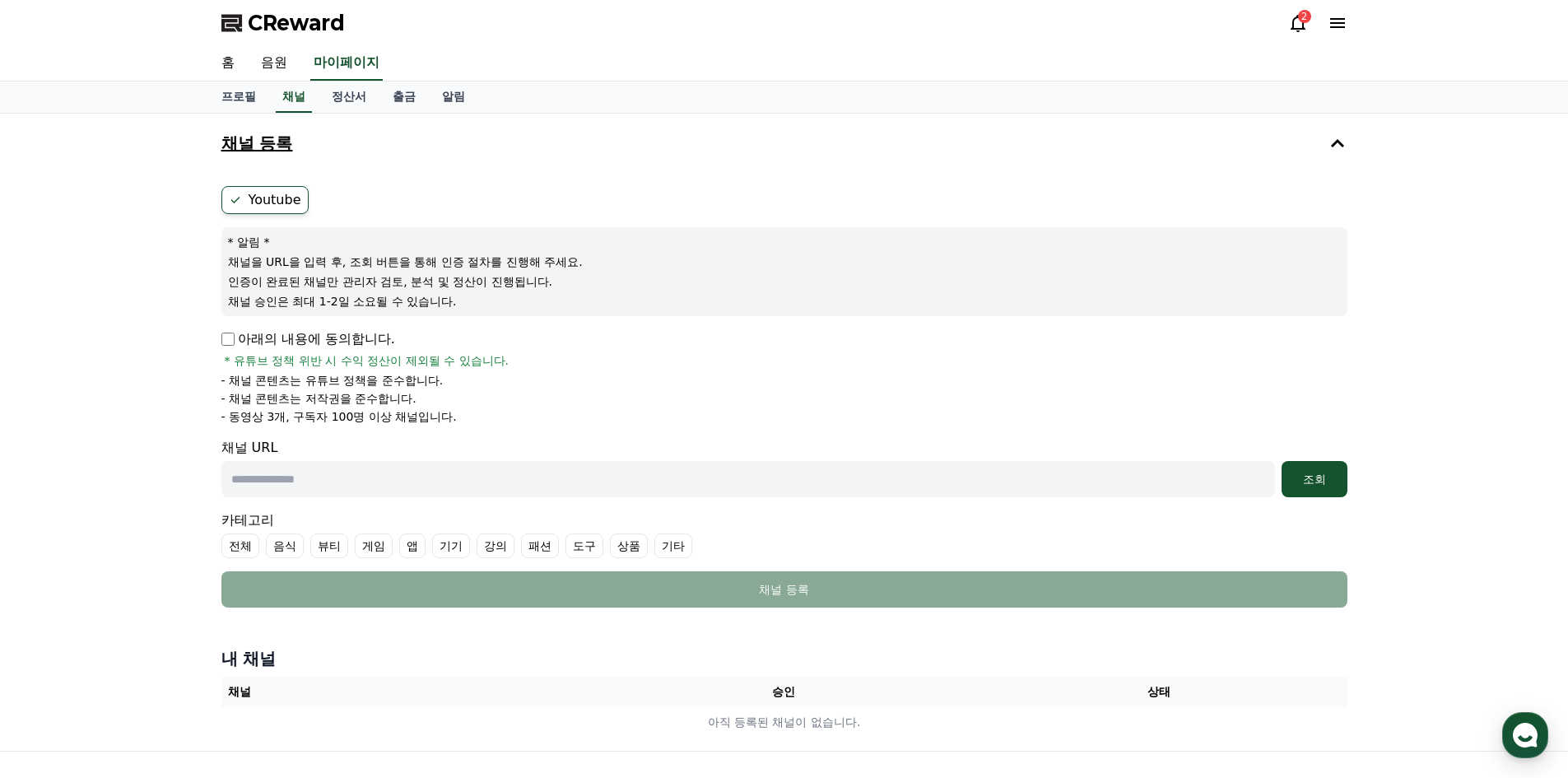
click at [285, 199] on label "Youtube" at bounding box center [266, 200] width 87 height 28
click at [322, 479] on input "text" at bounding box center [749, 479] width 1054 height 36
paste input "**********"
type input "**********"
click at [1305, 478] on div "조회" at bounding box center [1315, 479] width 53 height 17
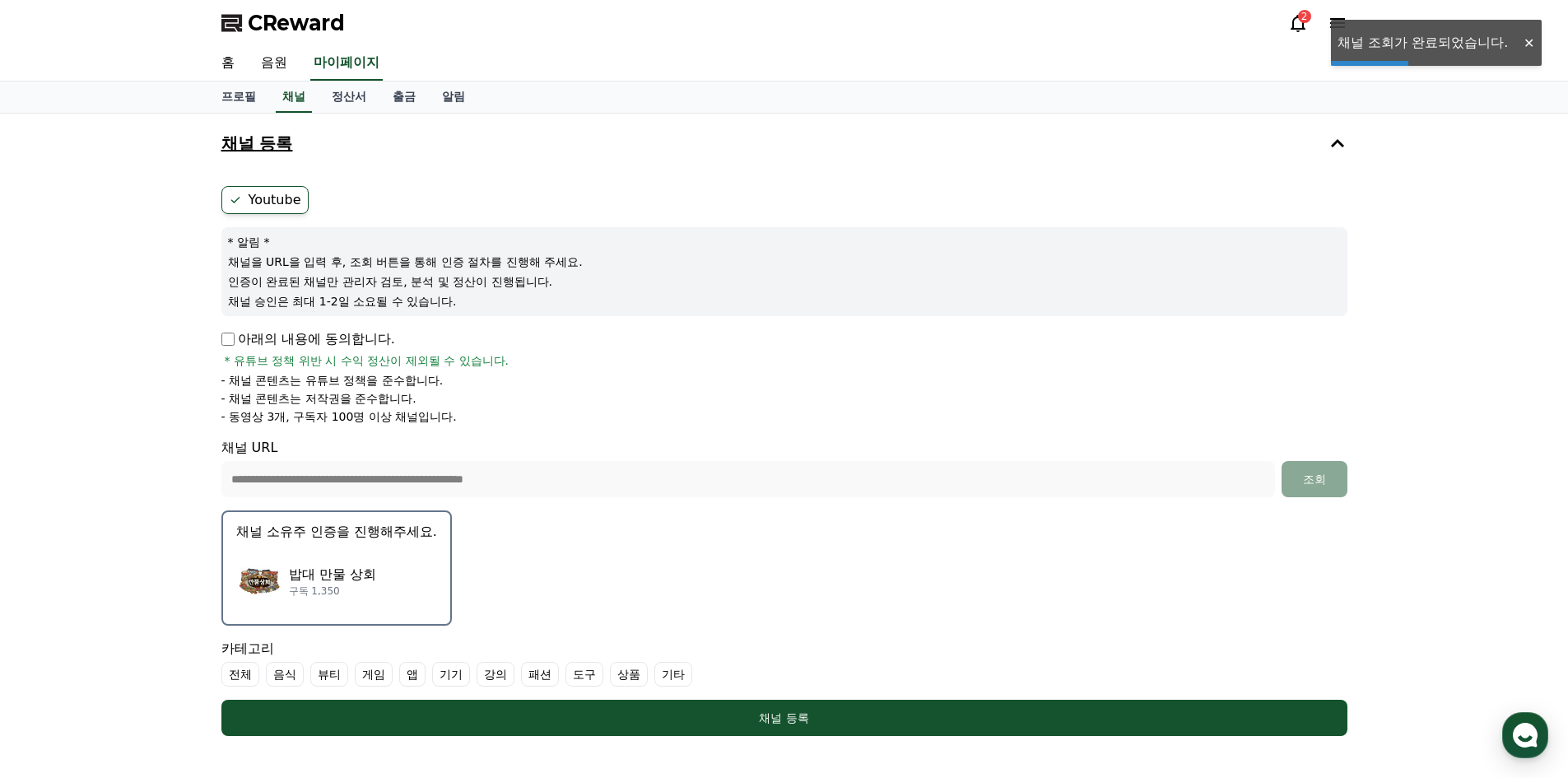
click at [381, 578] on div "밥대 만물 상회 구독 1,350" at bounding box center [337, 582] width 201 height 66
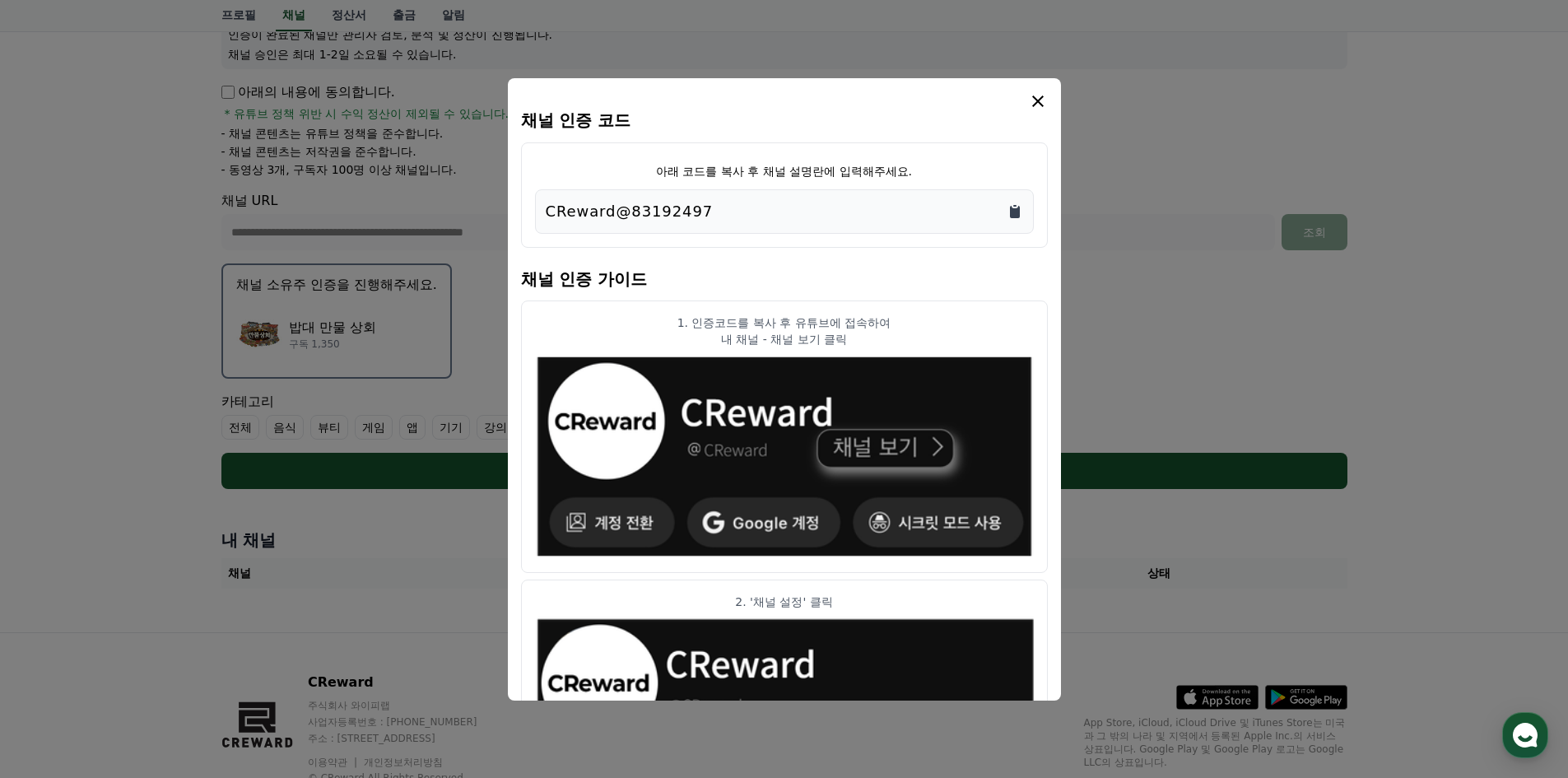
click at [1015, 213] on icon "Copy to clipboard" at bounding box center [1015, 212] width 10 height 12
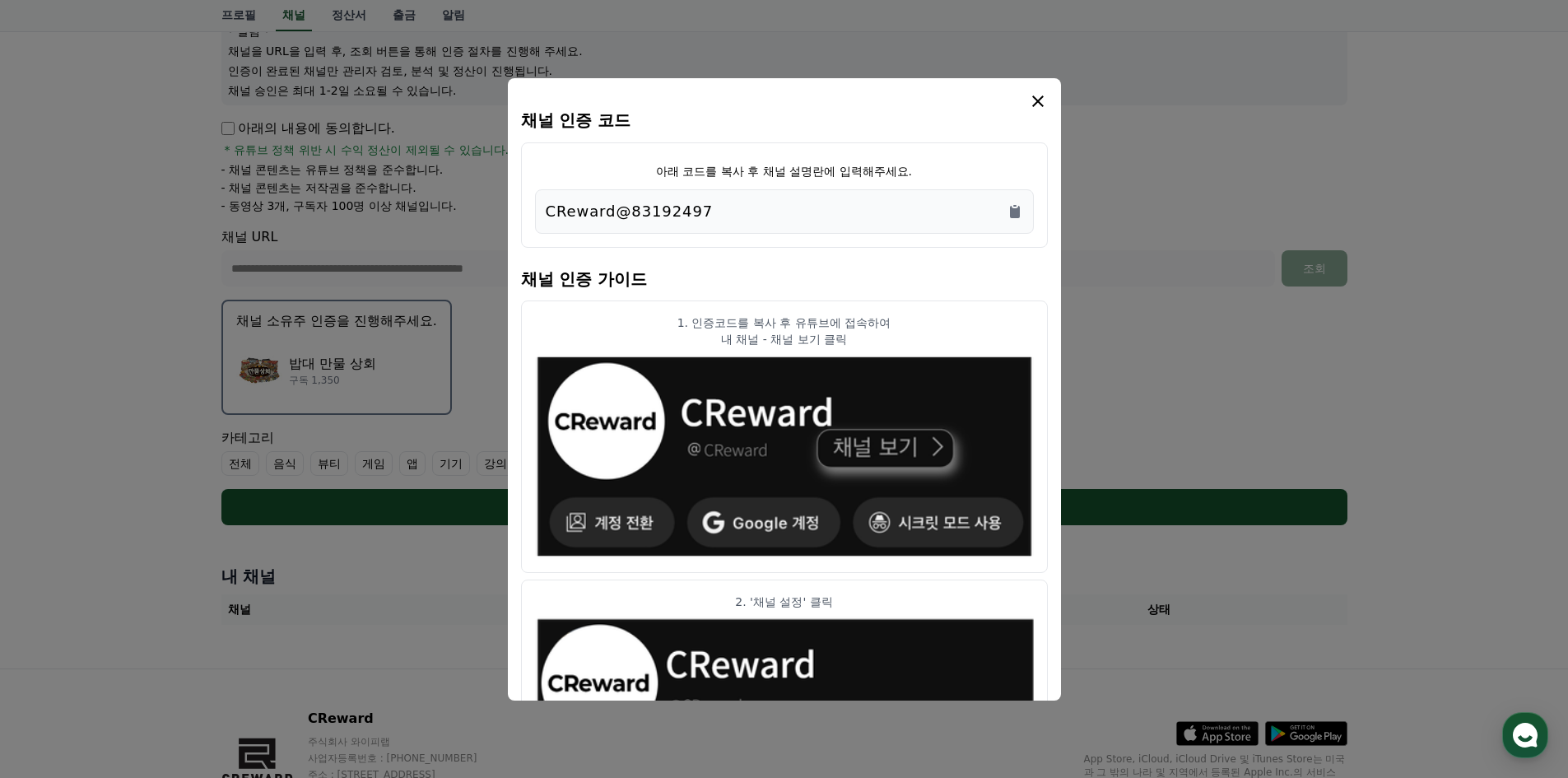
scroll to position [59, 0]
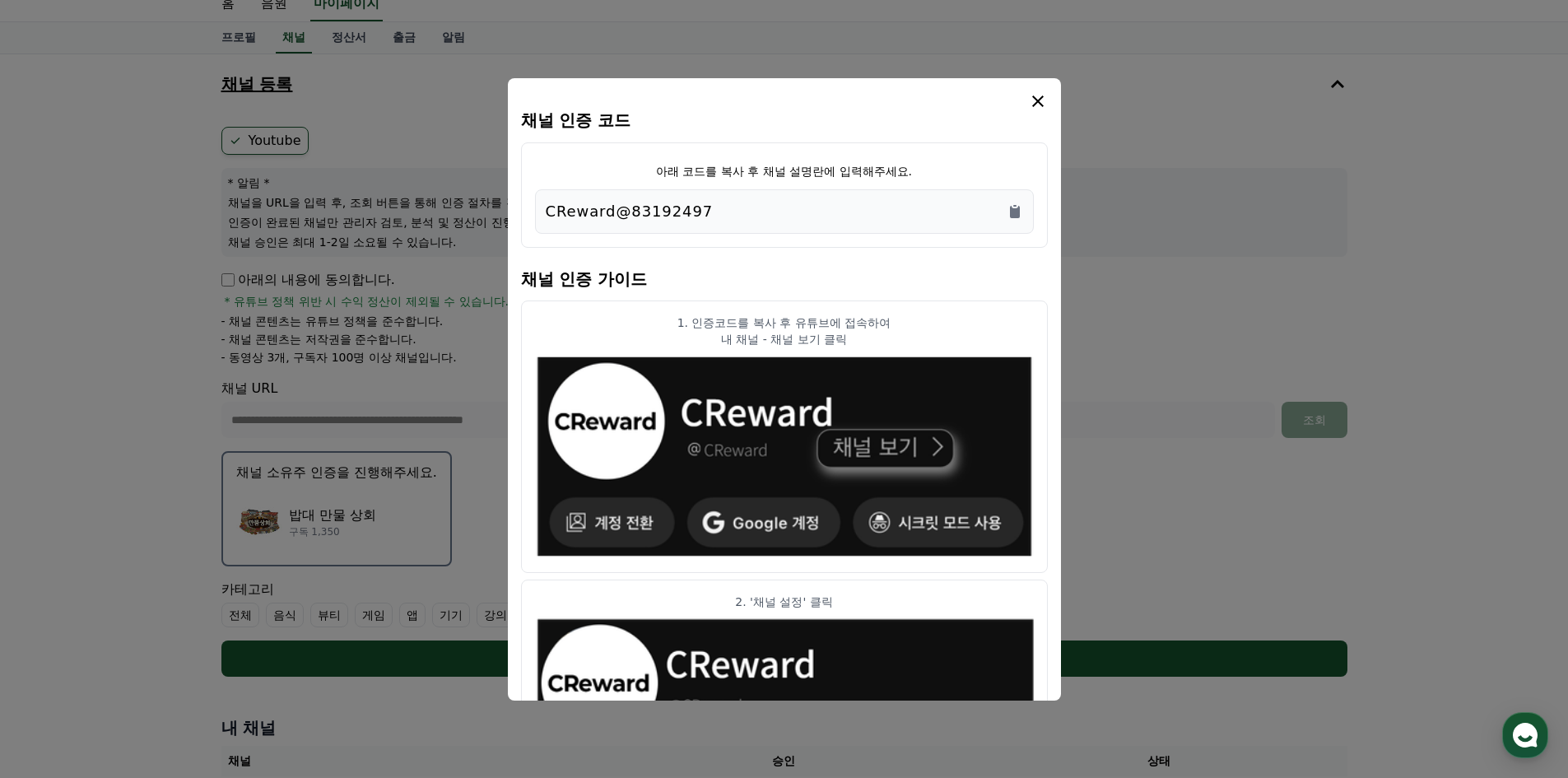
click at [1032, 104] on icon "modal" at bounding box center [1038, 101] width 20 height 20
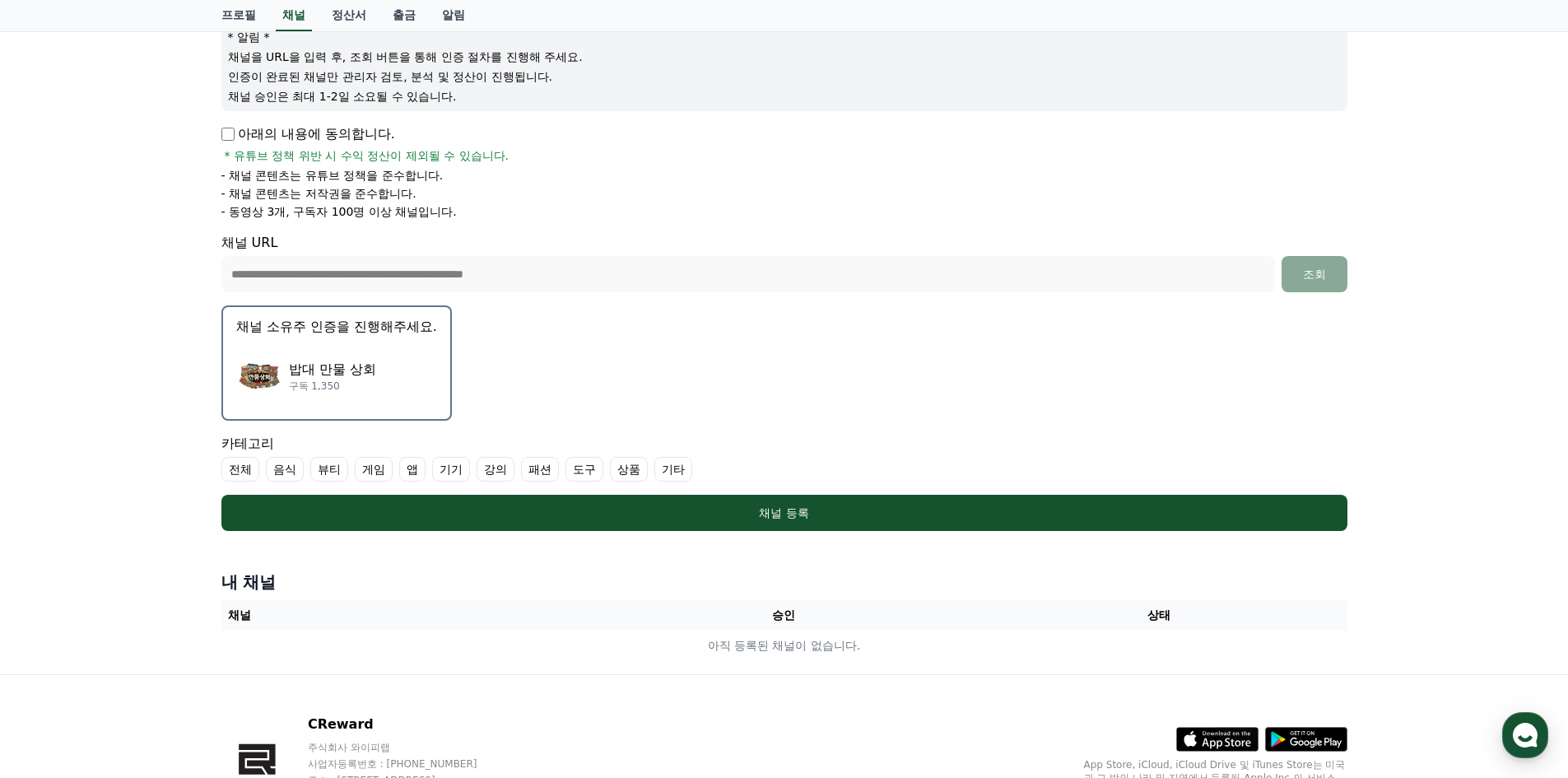
scroll to position [306, 0]
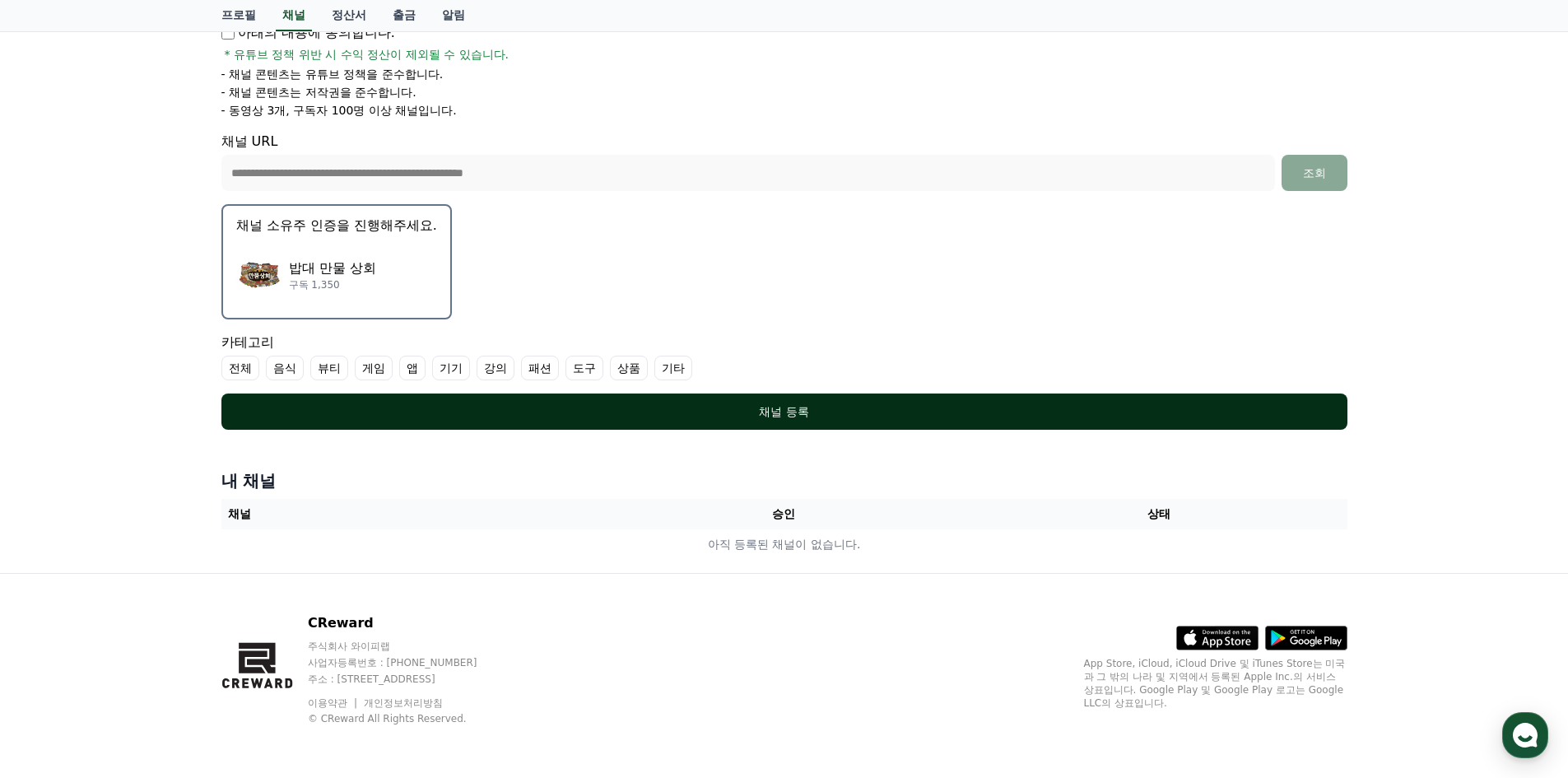
click at [780, 403] on button "채널 등록" at bounding box center [784, 412] width 1126 height 36
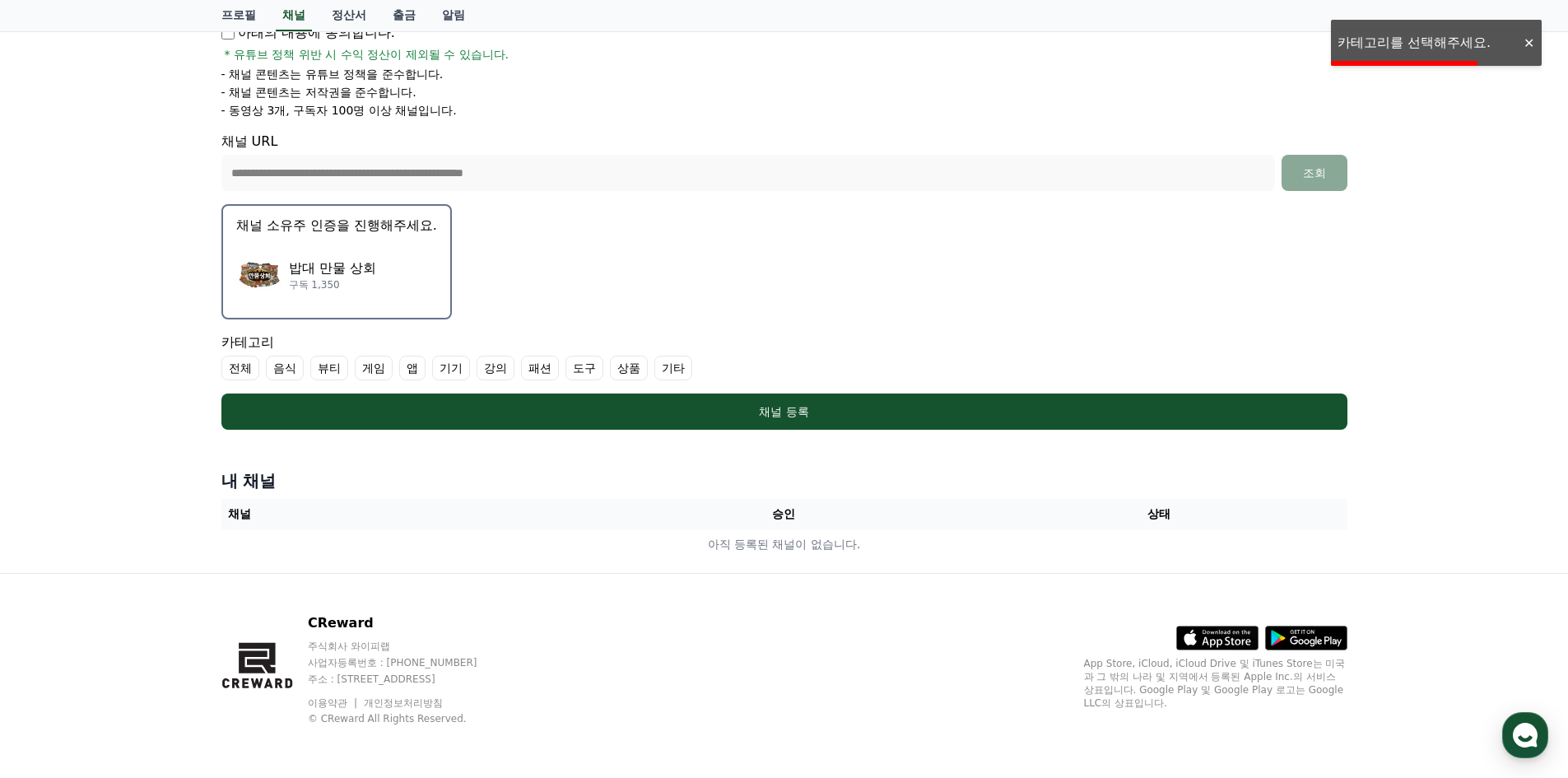
click at [1424, 37] on div "**********" at bounding box center [784, 190] width 1568 height 766
click at [637, 366] on label "상품" at bounding box center [629, 368] width 38 height 25
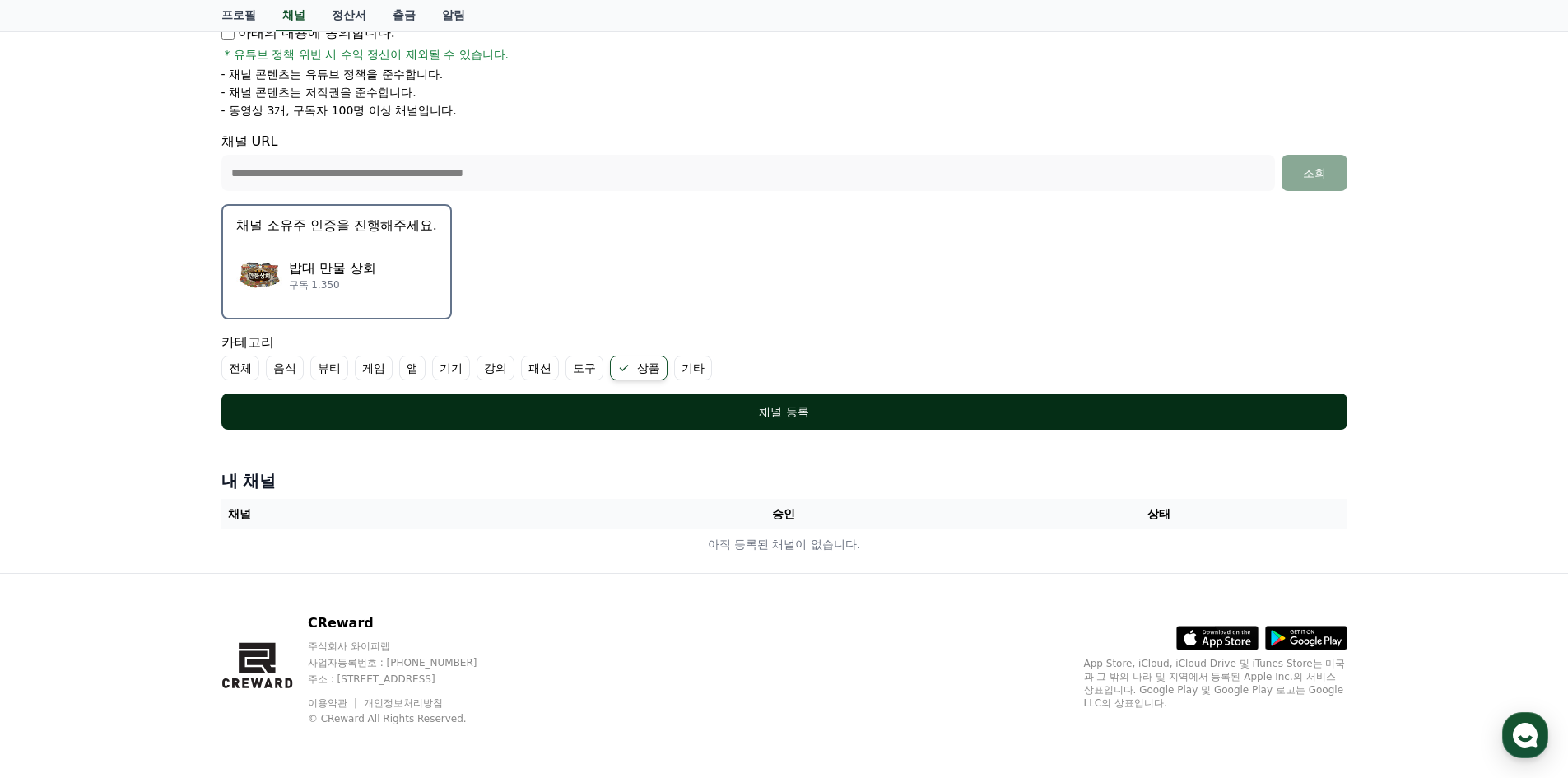
click at [774, 418] on div "채널 등록" at bounding box center [784, 412] width 1061 height 17
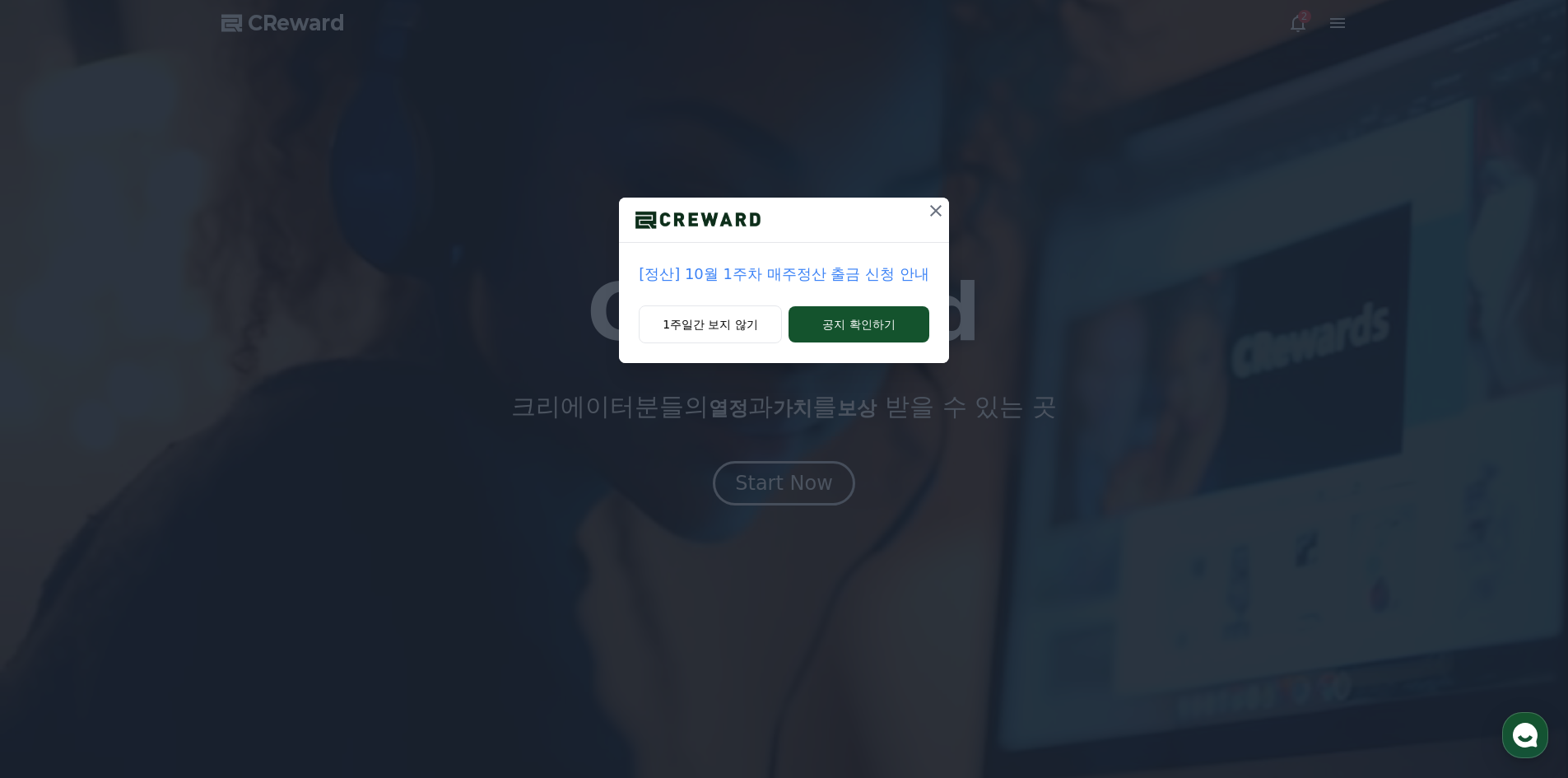
click at [932, 210] on icon at bounding box center [936, 211] width 20 height 20
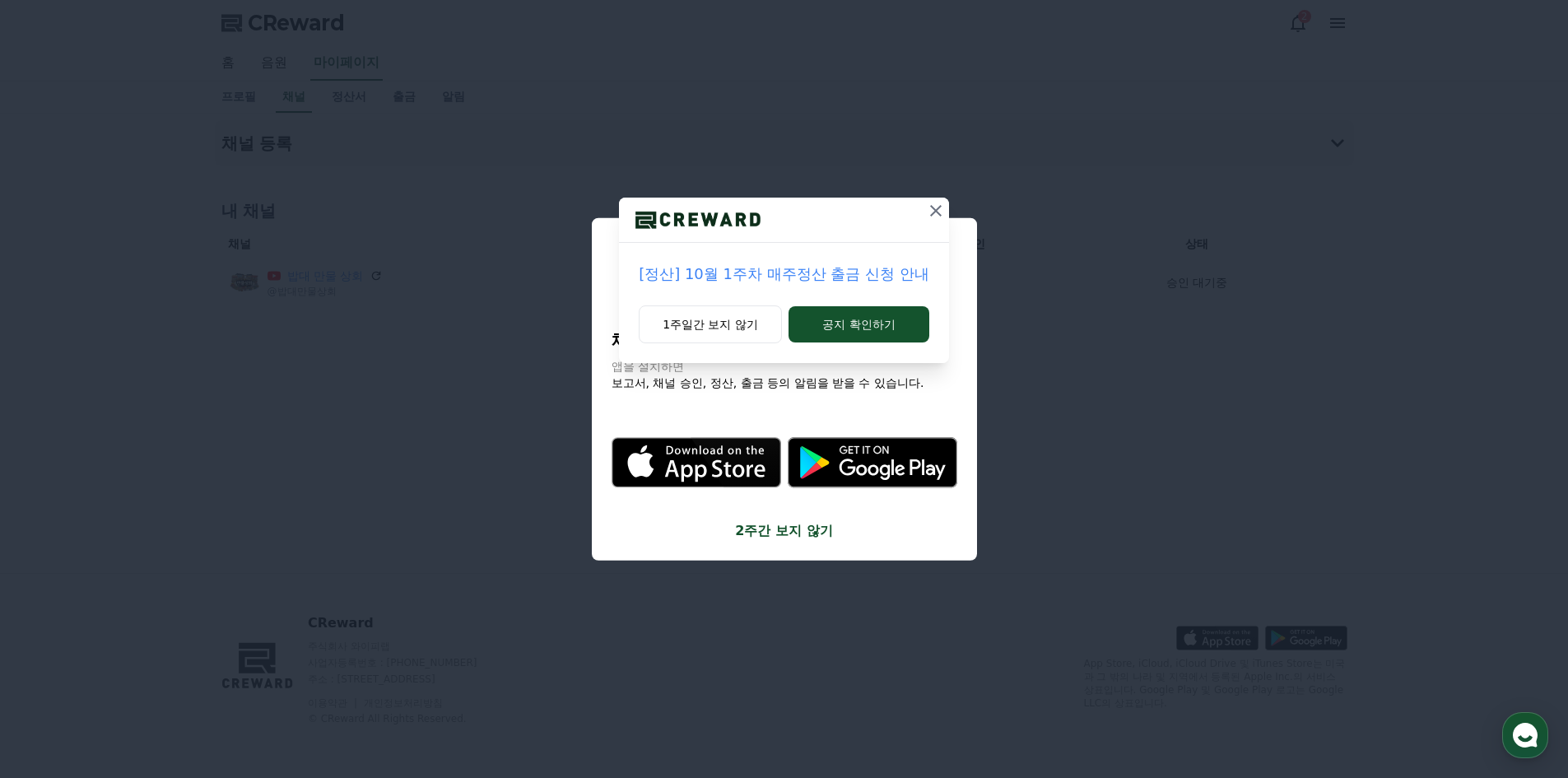
click at [940, 212] on icon at bounding box center [936, 211] width 20 height 20
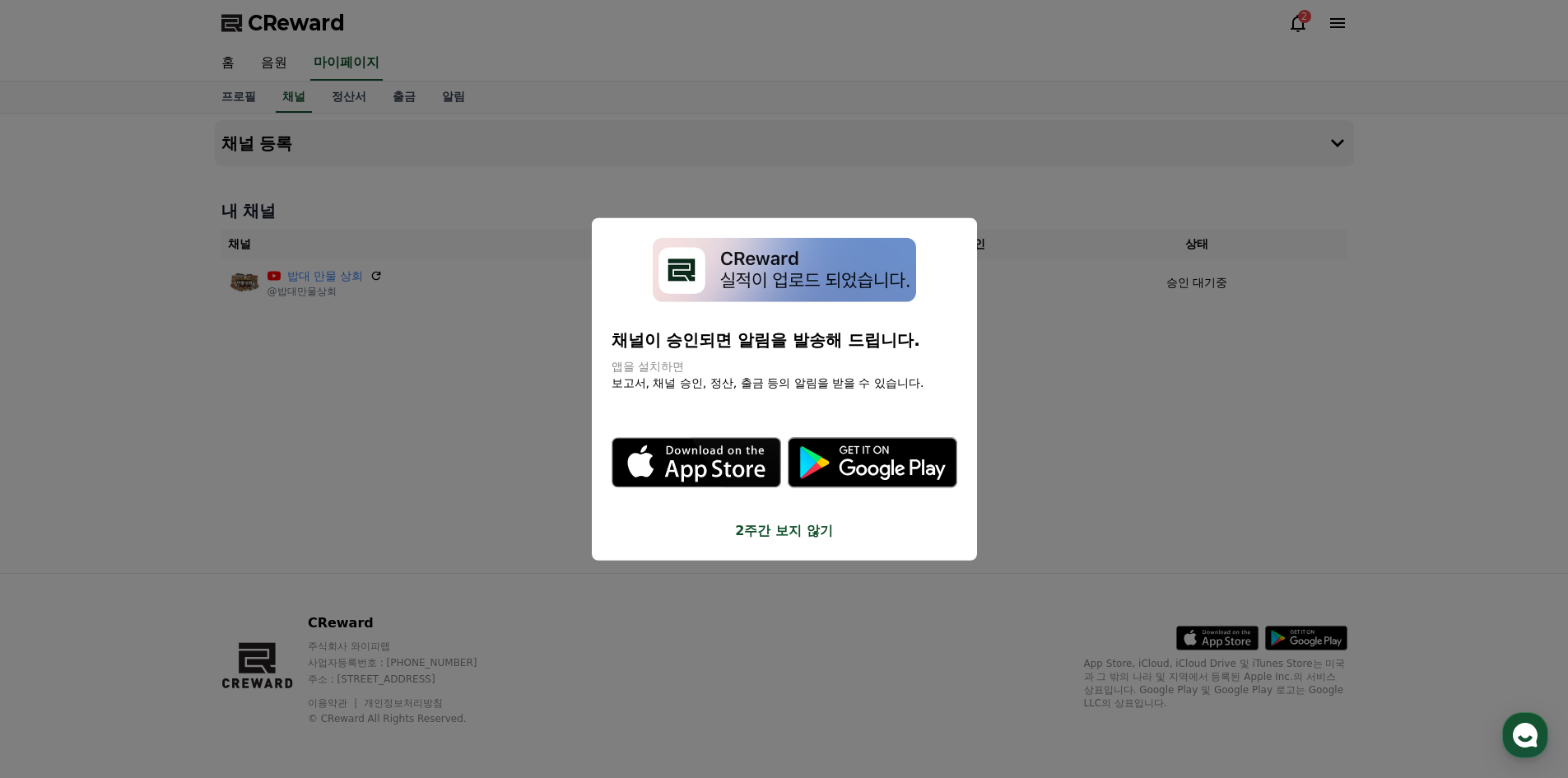
click at [807, 531] on button "2주간 보지 않기" at bounding box center [784, 531] width 346 height 20
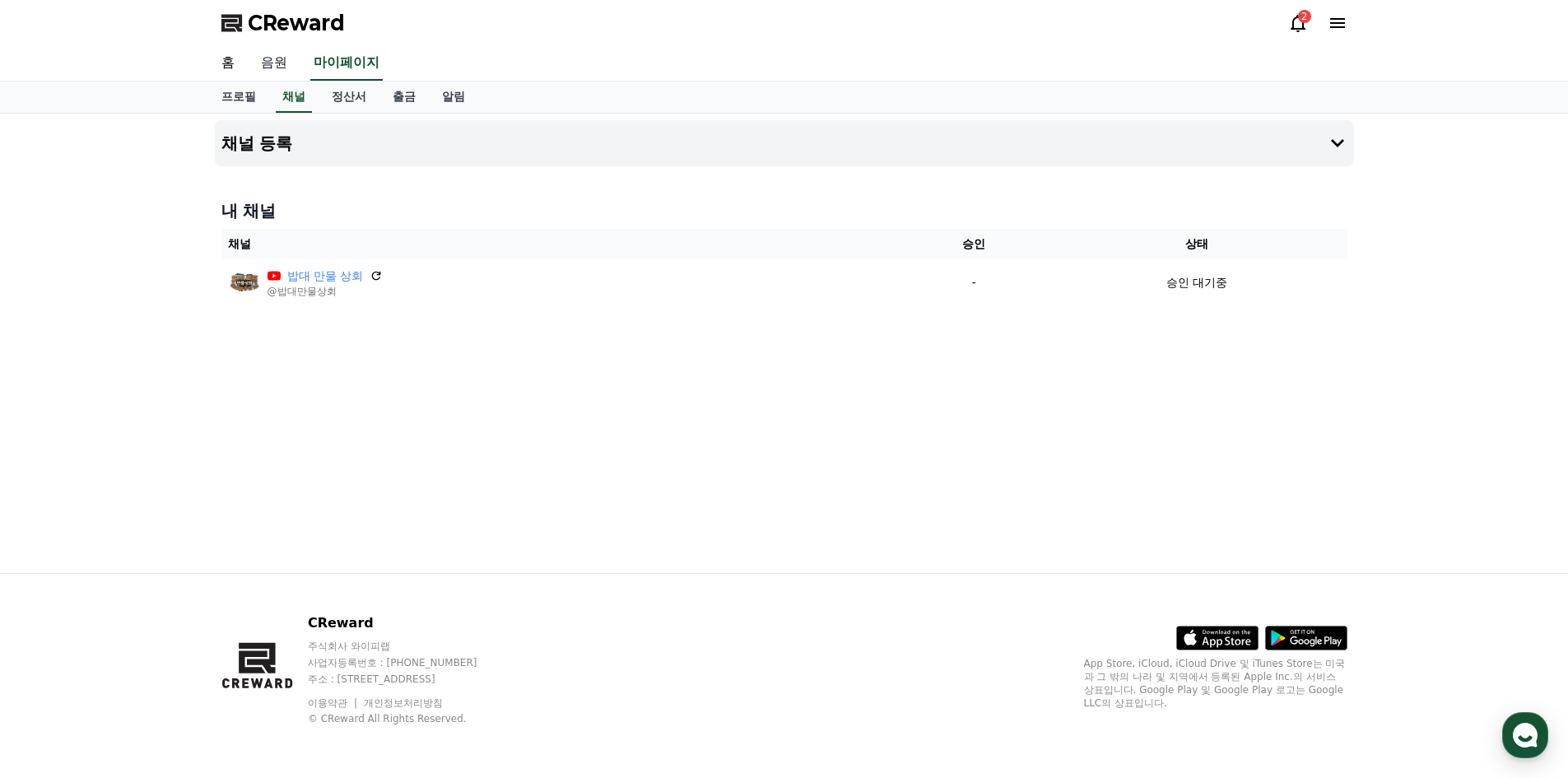
click at [281, 60] on link "음원" at bounding box center [274, 64] width 53 height 35
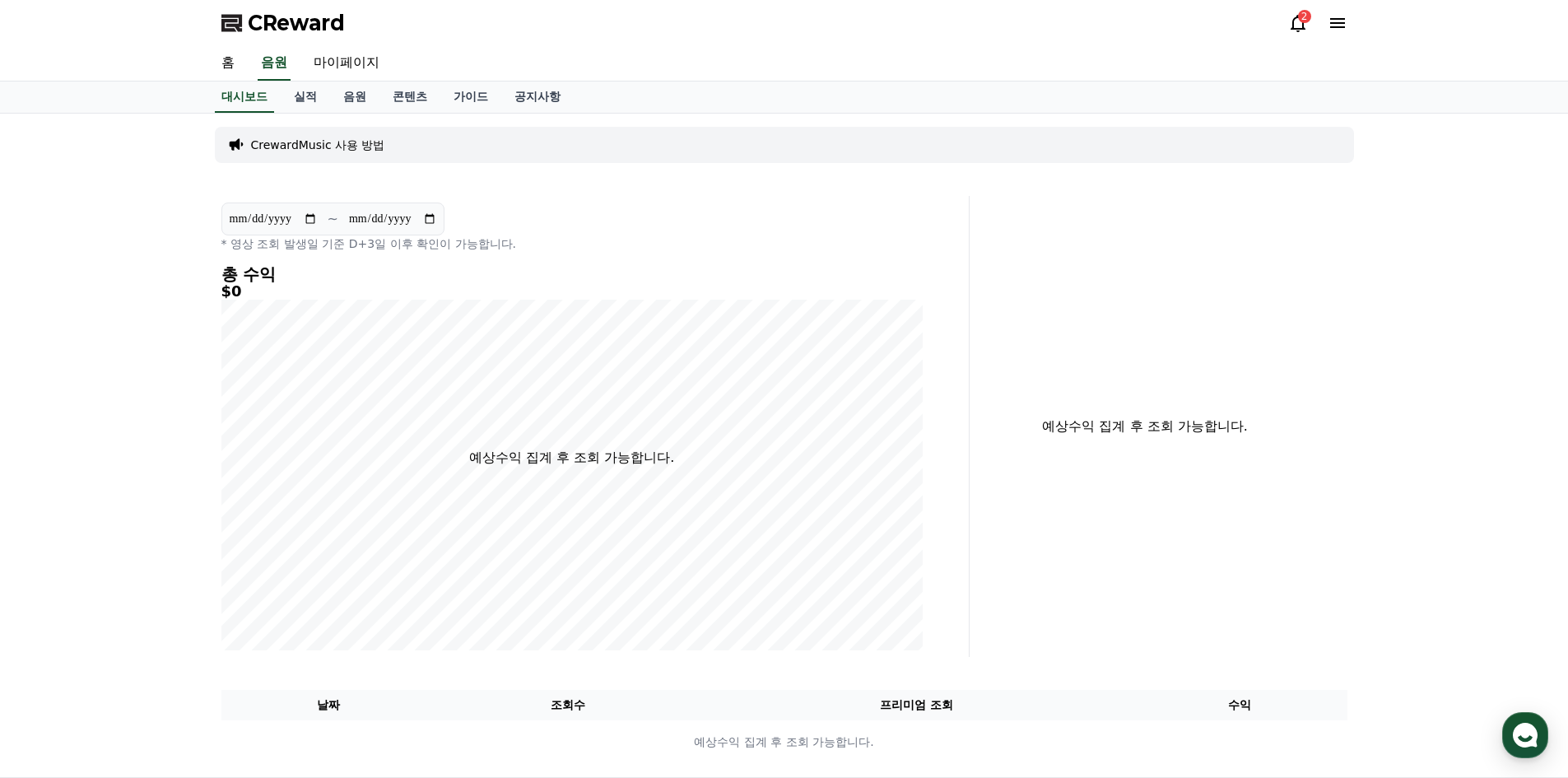
click at [322, 224] on section "**********" at bounding box center [333, 219] width 224 height 33
click at [387, 230] on section "**********" at bounding box center [333, 219] width 224 height 33
click at [353, 89] on link "음원" at bounding box center [355, 97] width 49 height 31
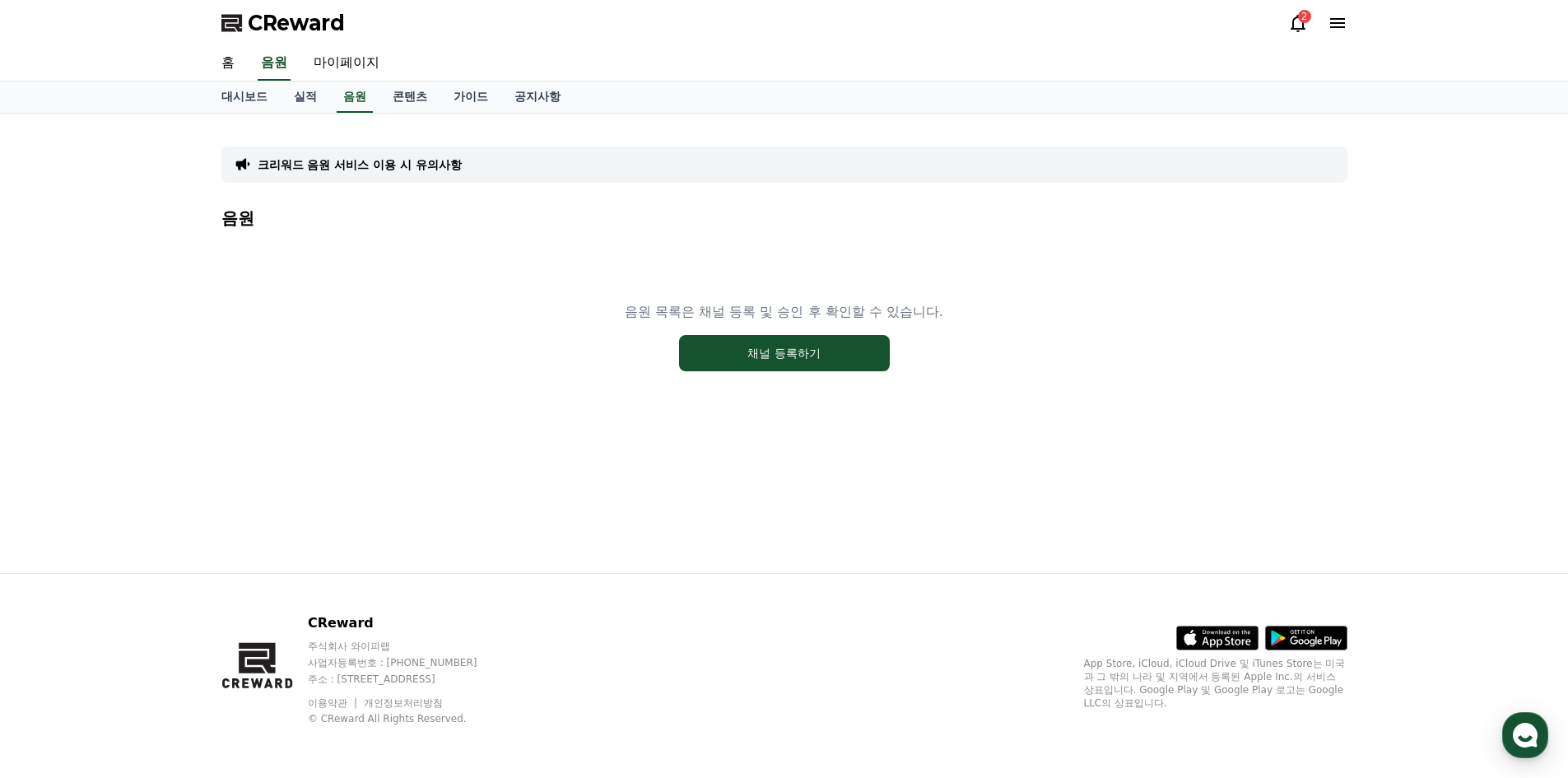
click at [1296, 28] on icon at bounding box center [1298, 23] width 15 height 17
